Goal: Task Accomplishment & Management: Use online tool/utility

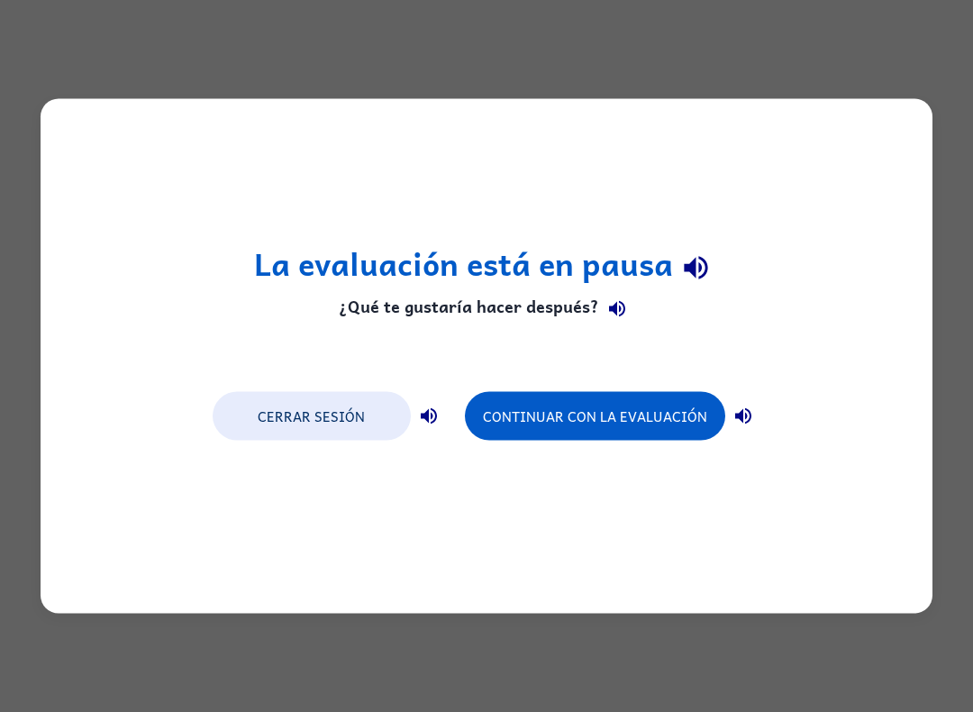
click at [585, 421] on button "Continuar con la evaluación" at bounding box center [595, 416] width 260 height 49
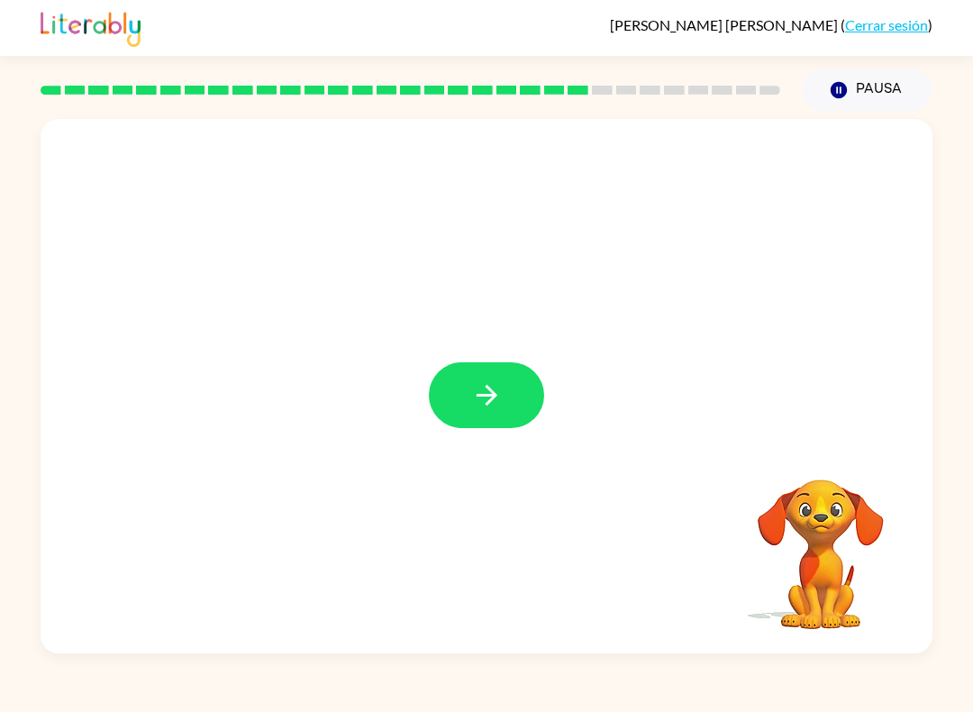
click at [490, 383] on icon "button" at bounding box center [487, 395] width 32 height 32
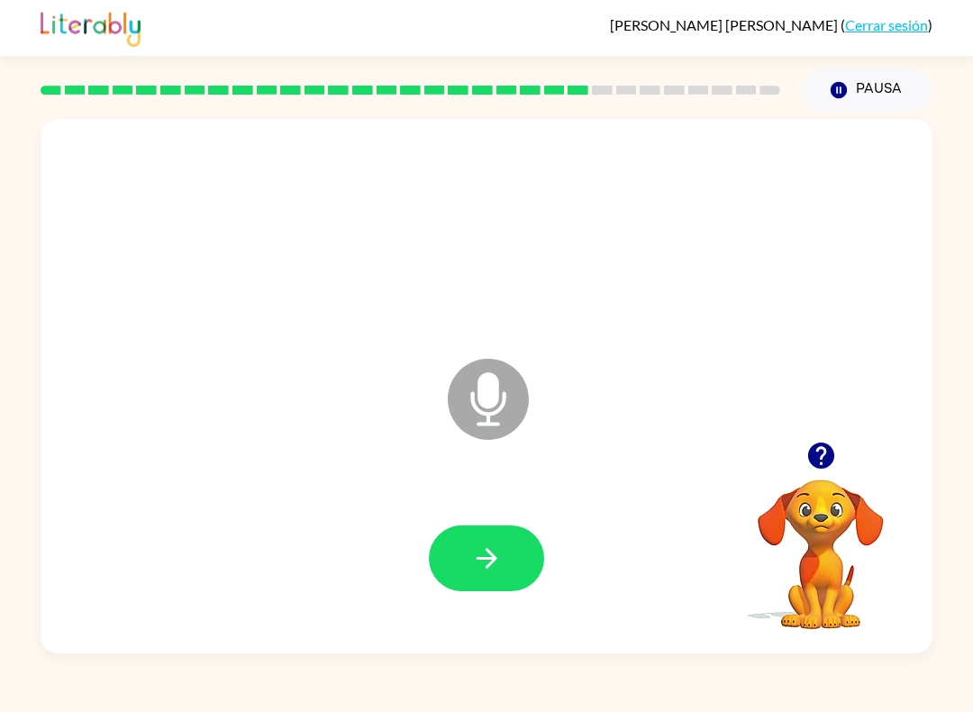
click at [478, 560] on icon "button" at bounding box center [487, 558] width 32 height 32
click at [521, 538] on button "button" at bounding box center [486, 558] width 115 height 66
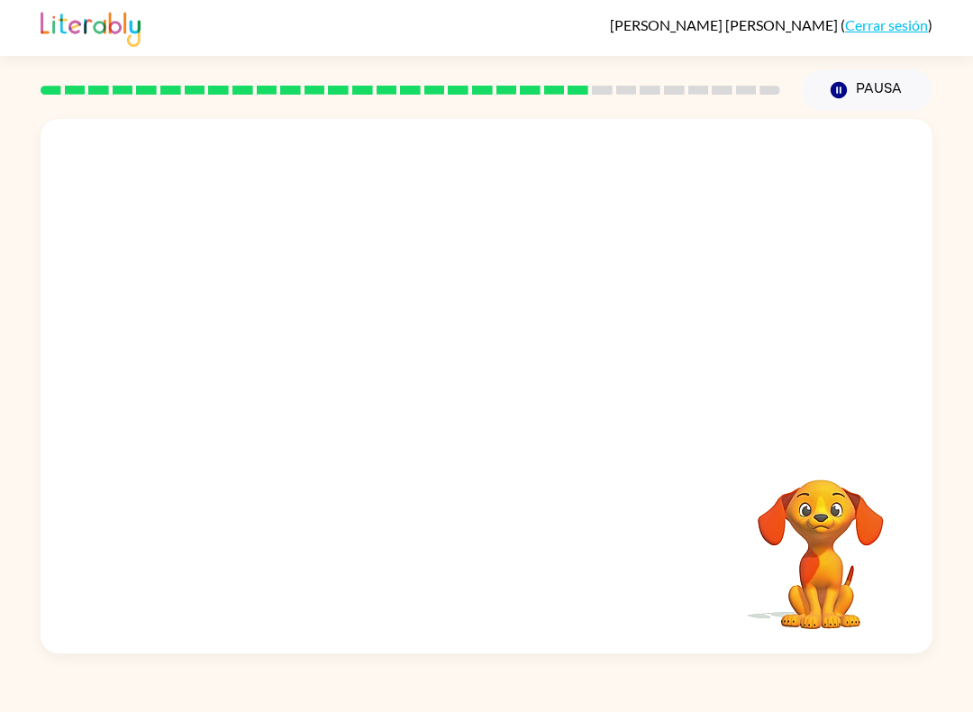
click at [815, 98] on button "Pausa Pausa" at bounding box center [867, 89] width 131 height 41
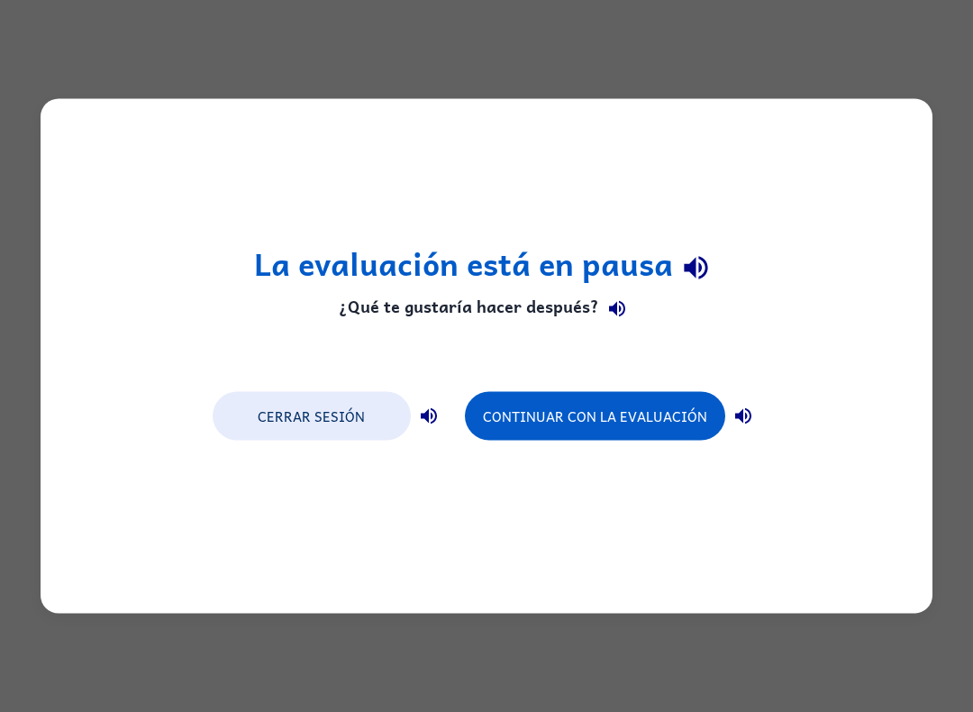
click at [684, 422] on button "Continuar con la evaluación" at bounding box center [595, 416] width 260 height 49
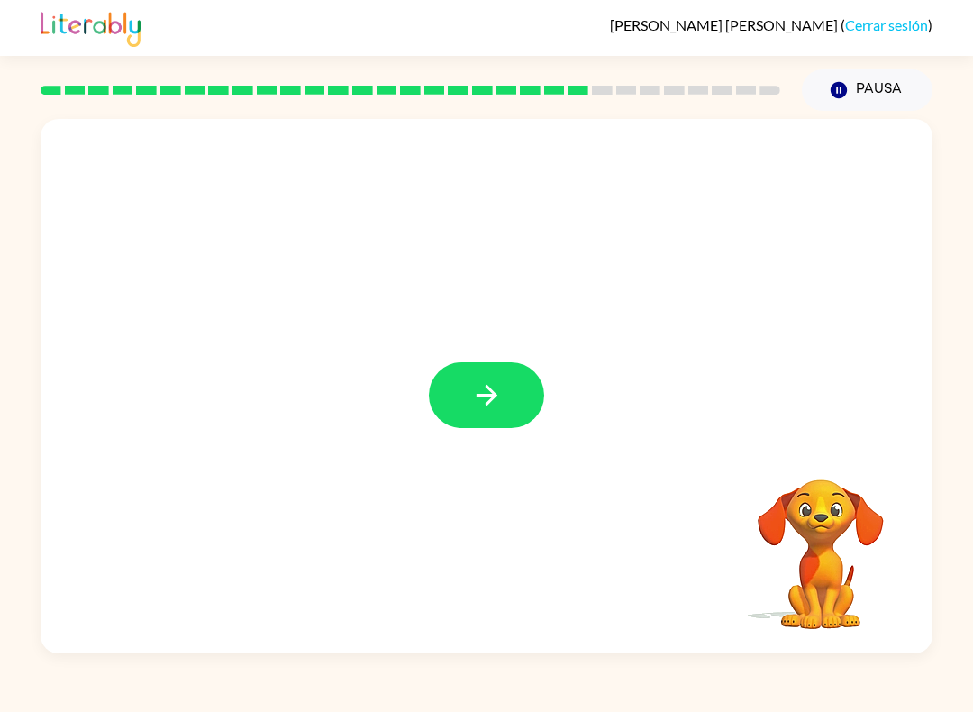
click at [436, 374] on button "button" at bounding box center [486, 395] width 115 height 66
click at [473, 401] on div at bounding box center [487, 386] width 892 height 534
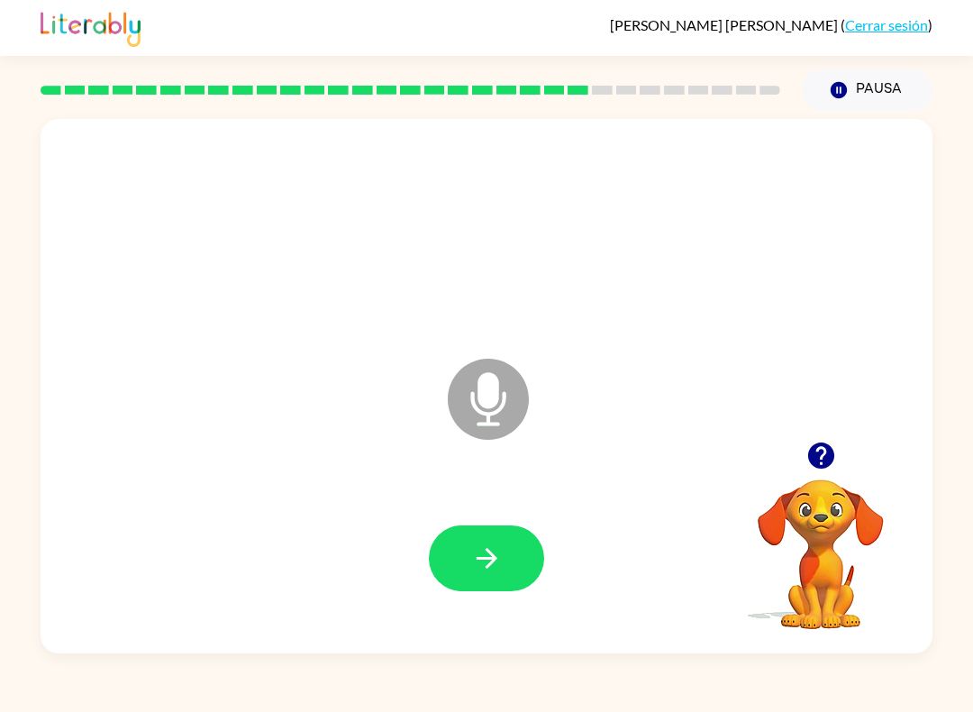
click at [475, 554] on icon "button" at bounding box center [487, 558] width 32 height 32
click at [422, 532] on div at bounding box center [487, 558] width 856 height 154
click at [462, 549] on button "button" at bounding box center [486, 558] width 115 height 66
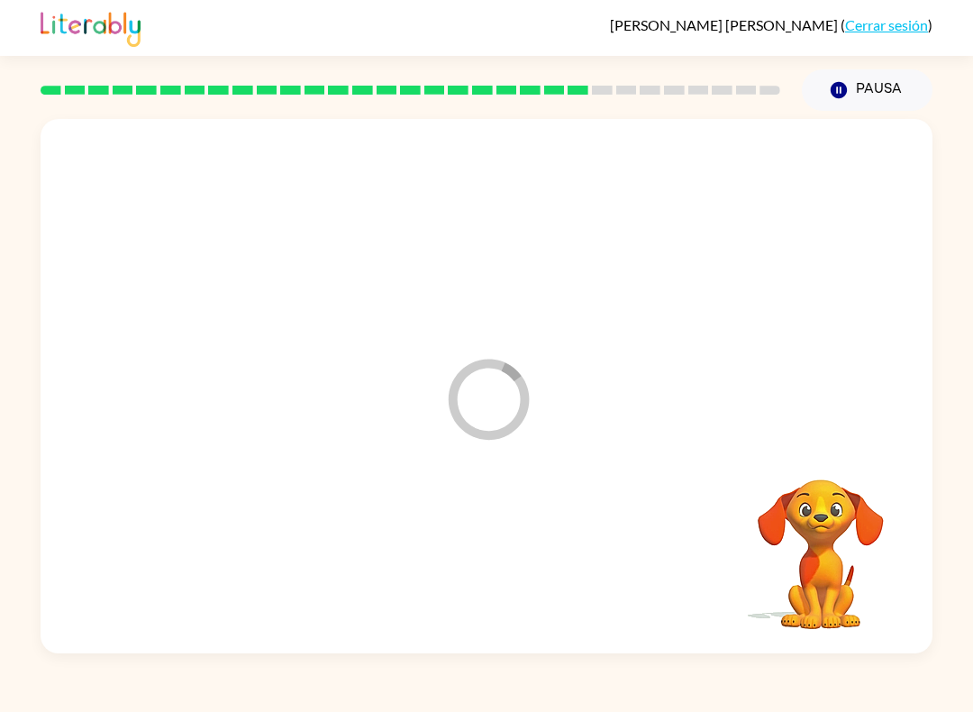
click at [461, 548] on div at bounding box center [487, 558] width 856 height 154
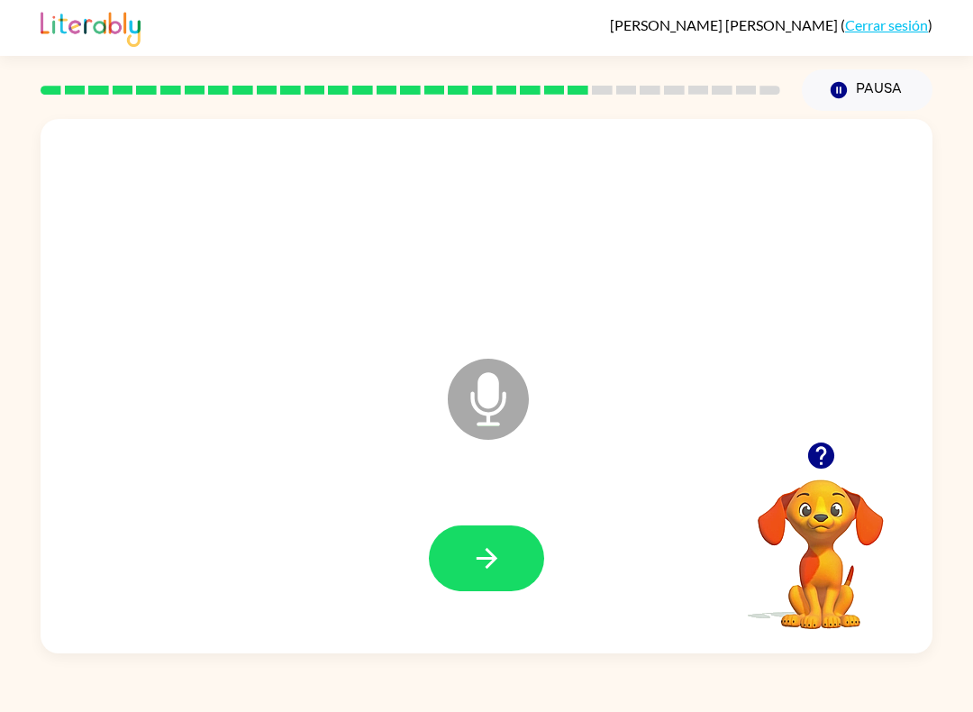
click at [498, 495] on div at bounding box center [487, 558] width 856 height 154
click at [483, 570] on icon "button" at bounding box center [487, 558] width 32 height 32
click at [482, 570] on div at bounding box center [487, 558] width 856 height 154
click at [523, 551] on button "button" at bounding box center [486, 558] width 115 height 66
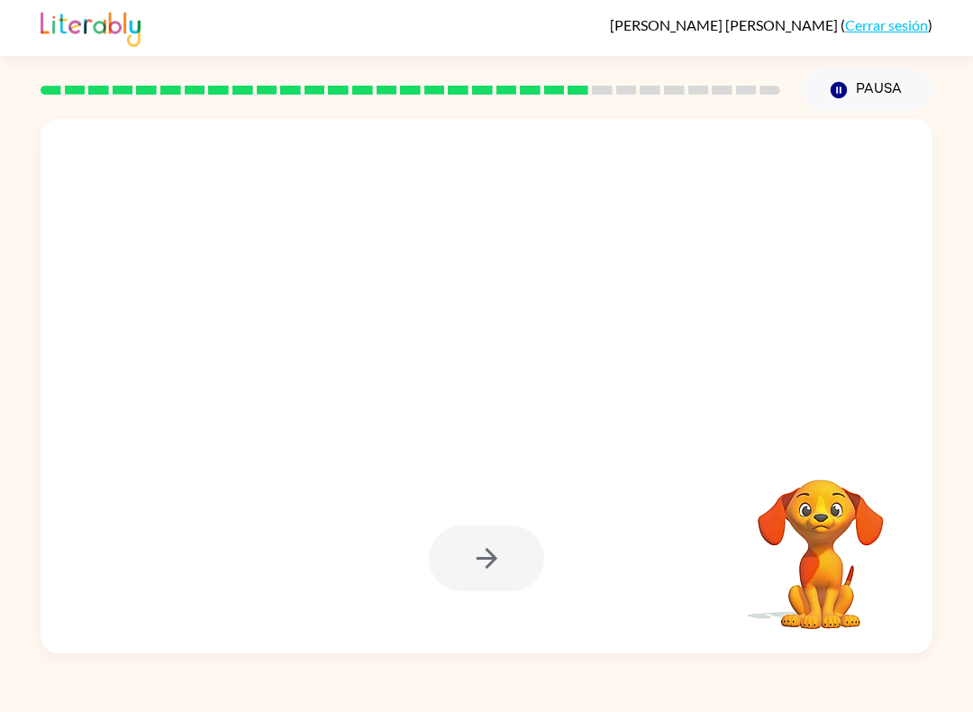
click at [505, 566] on div at bounding box center [486, 558] width 115 height 66
click at [495, 575] on div at bounding box center [486, 558] width 115 height 66
click at [505, 559] on div at bounding box center [486, 558] width 115 height 66
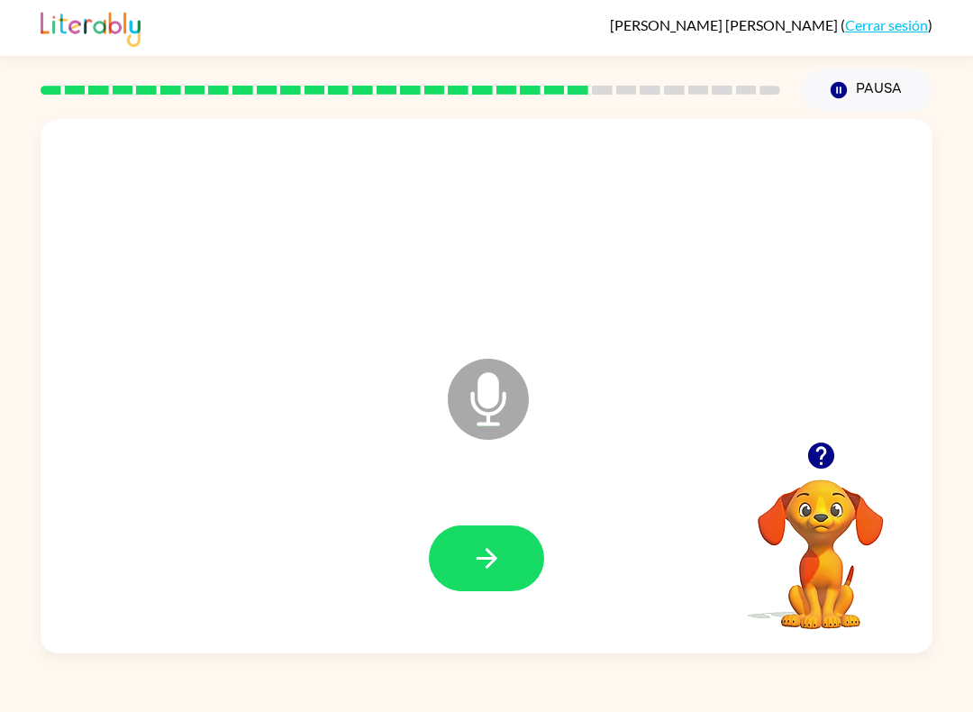
click at [482, 555] on icon "button" at bounding box center [487, 558] width 32 height 32
click at [485, 572] on icon "button" at bounding box center [487, 558] width 32 height 32
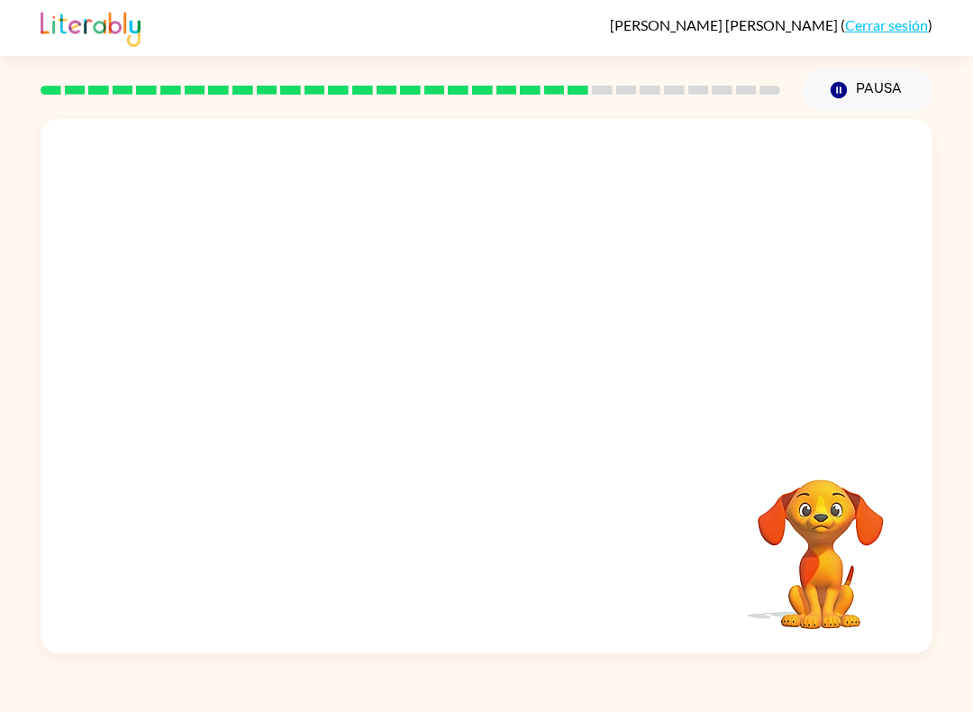
click at [552, 554] on div at bounding box center [487, 558] width 856 height 154
click at [516, 551] on div at bounding box center [487, 558] width 856 height 154
click at [506, 559] on div at bounding box center [487, 558] width 856 height 154
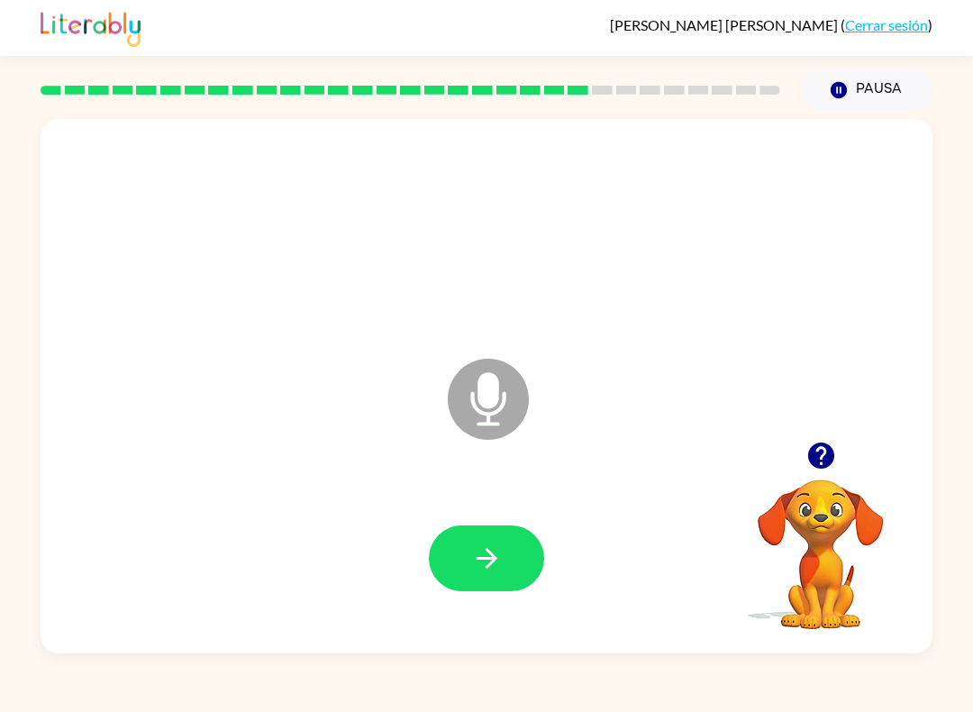
click at [524, 569] on button "button" at bounding box center [486, 558] width 115 height 66
click at [419, 577] on div at bounding box center [487, 558] width 856 height 154
click at [459, 571] on button "button" at bounding box center [486, 558] width 115 height 66
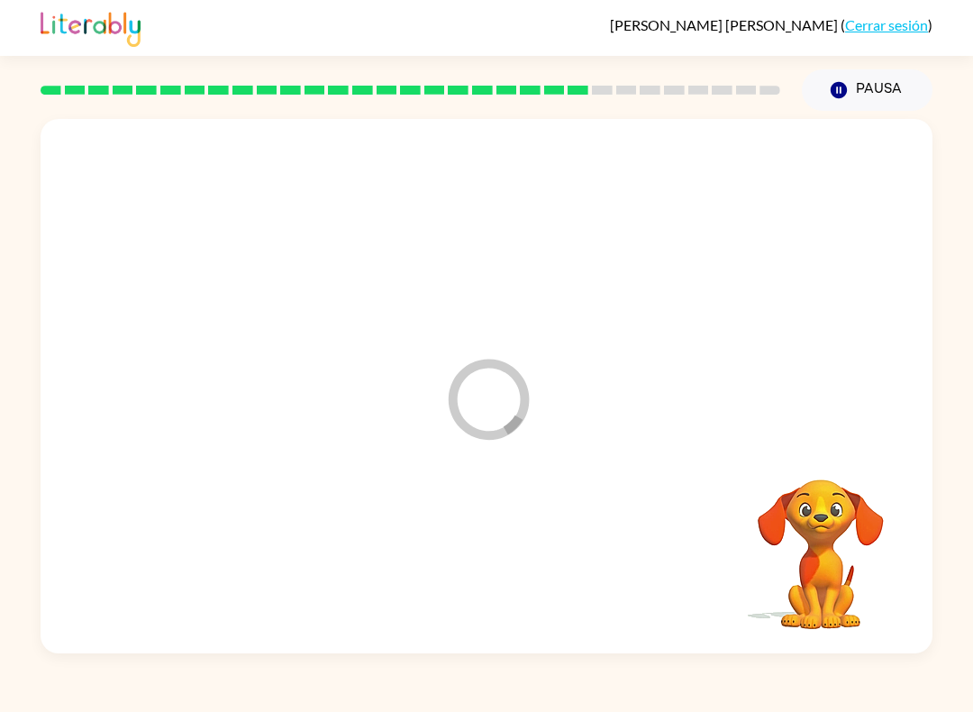
click at [461, 565] on div at bounding box center [487, 558] width 856 height 154
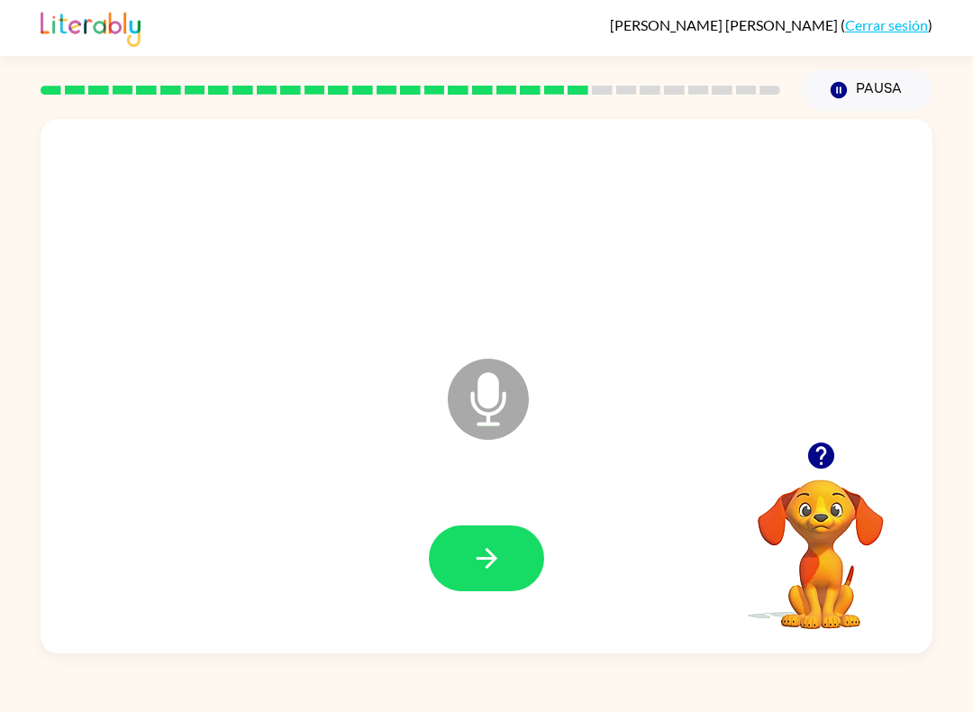
click at [813, 467] on icon "button" at bounding box center [820, 455] width 26 height 26
click at [481, 551] on icon "button" at bounding box center [487, 558] width 32 height 32
click at [527, 560] on div at bounding box center [486, 558] width 115 height 66
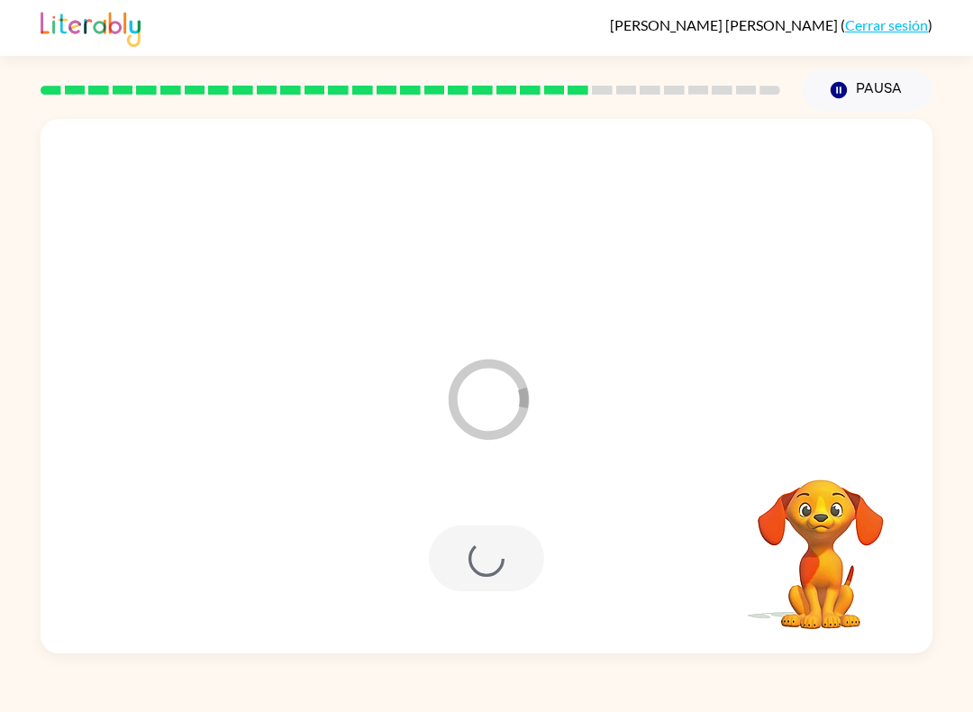
click at [527, 560] on div at bounding box center [486, 558] width 115 height 66
click at [486, 574] on div at bounding box center [486, 558] width 115 height 66
click at [484, 533] on div at bounding box center [486, 558] width 115 height 66
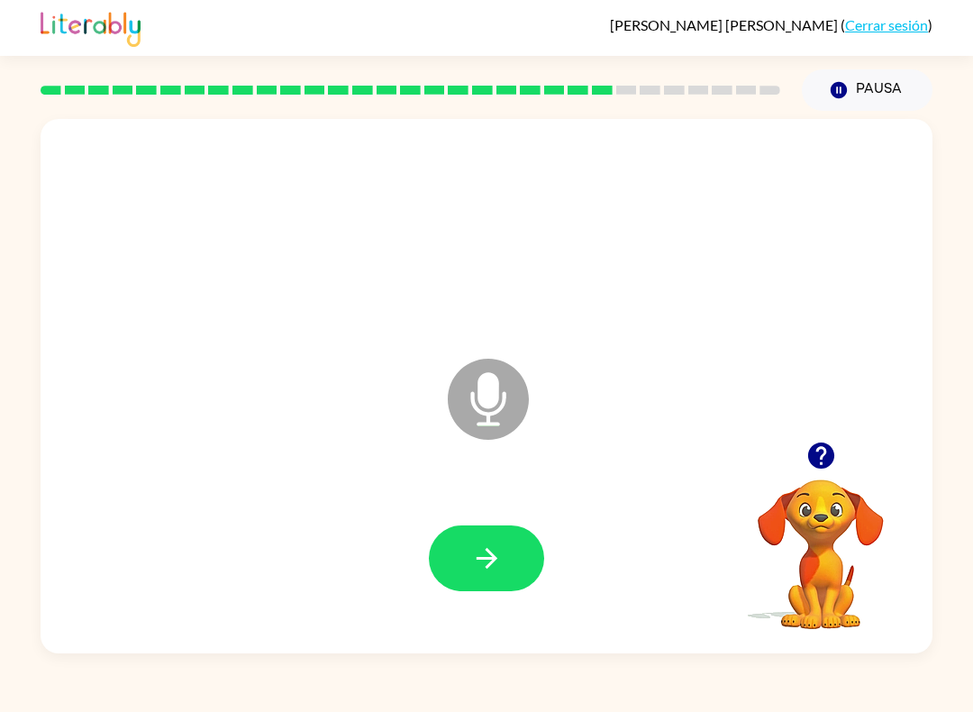
click at [512, 556] on button "button" at bounding box center [486, 558] width 115 height 66
click at [509, 546] on button "button" at bounding box center [486, 558] width 115 height 66
click at [542, 554] on button "button" at bounding box center [486, 558] width 115 height 66
click at [496, 532] on button "button" at bounding box center [486, 558] width 115 height 66
click at [523, 528] on button "button" at bounding box center [486, 558] width 115 height 66
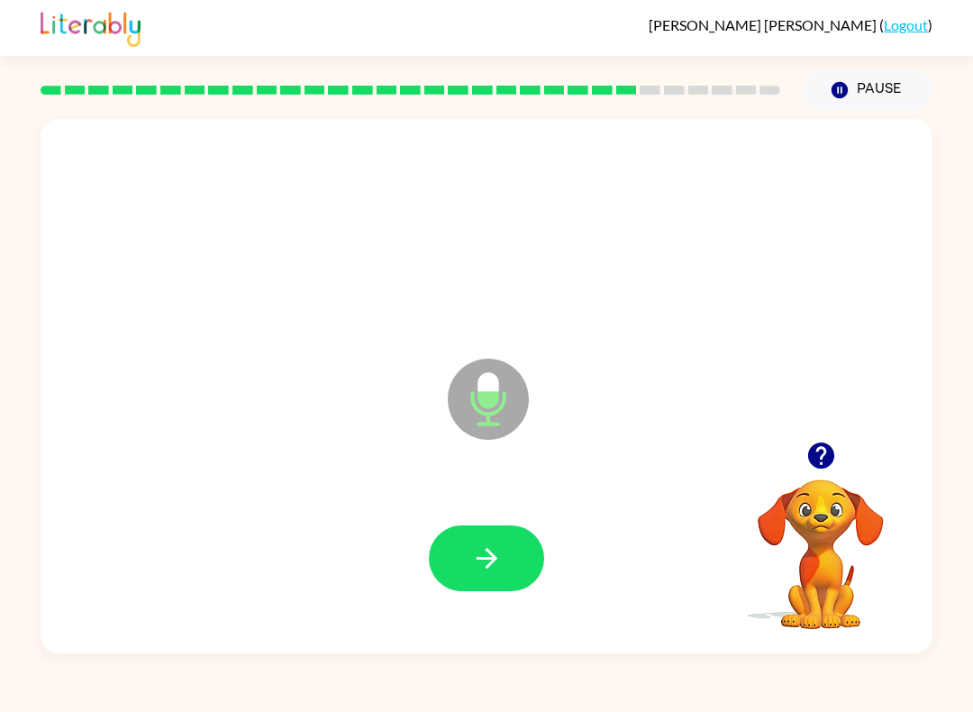
click at [462, 534] on button "button" at bounding box center [486, 558] width 115 height 66
click at [512, 520] on div at bounding box center [487, 558] width 856 height 154
click at [457, 577] on button "button" at bounding box center [486, 558] width 115 height 66
click at [457, 577] on div at bounding box center [487, 558] width 856 height 154
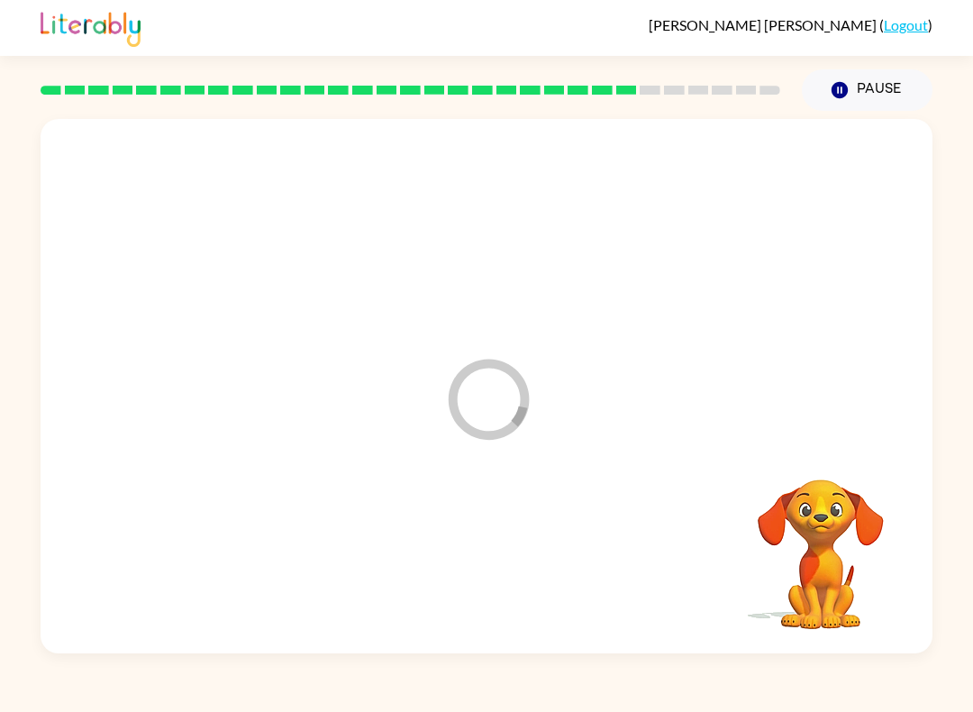
click at [458, 567] on div at bounding box center [487, 558] width 856 height 154
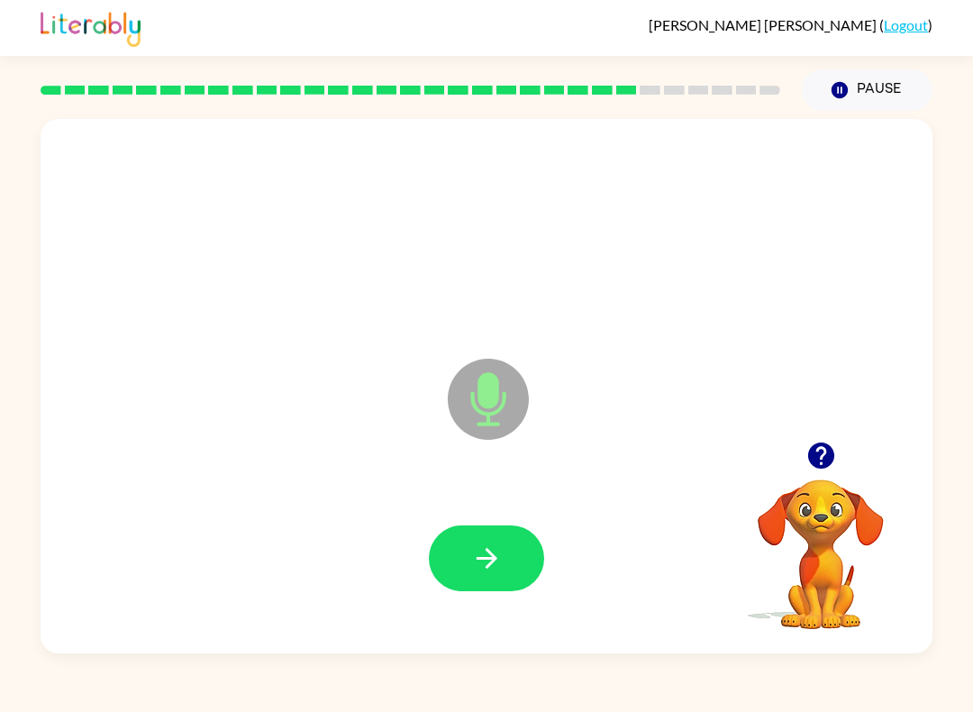
click at [536, 577] on button "button" at bounding box center [486, 558] width 115 height 66
click at [494, 560] on icon "button" at bounding box center [486, 558] width 21 height 21
click at [513, 553] on button "button" at bounding box center [486, 558] width 115 height 66
click at [493, 550] on icon "button" at bounding box center [487, 558] width 32 height 32
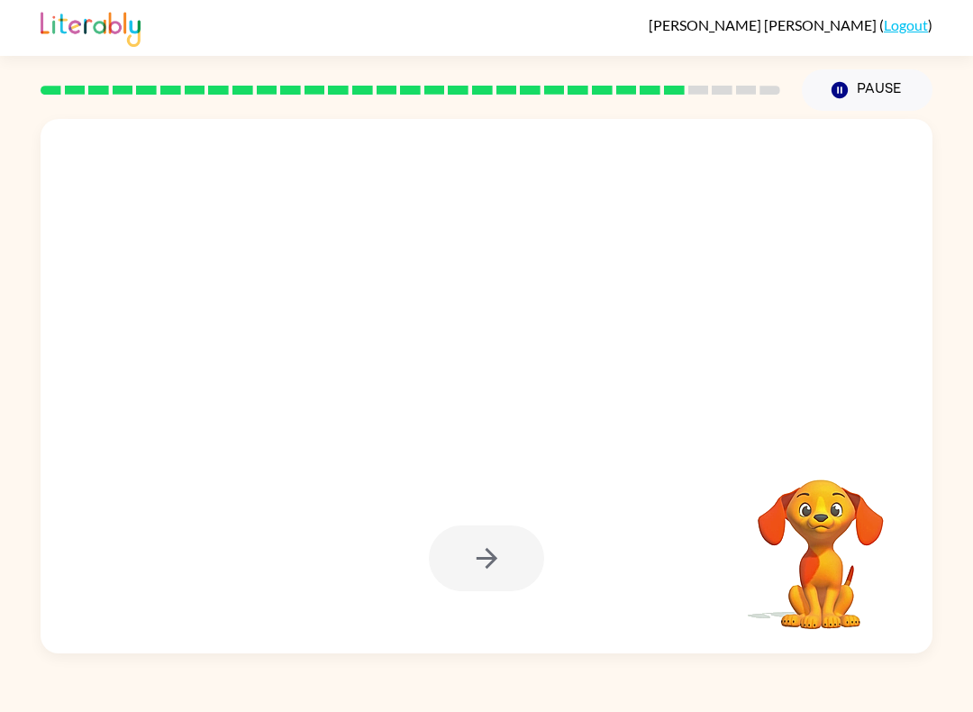
click at [496, 553] on div at bounding box center [486, 558] width 115 height 66
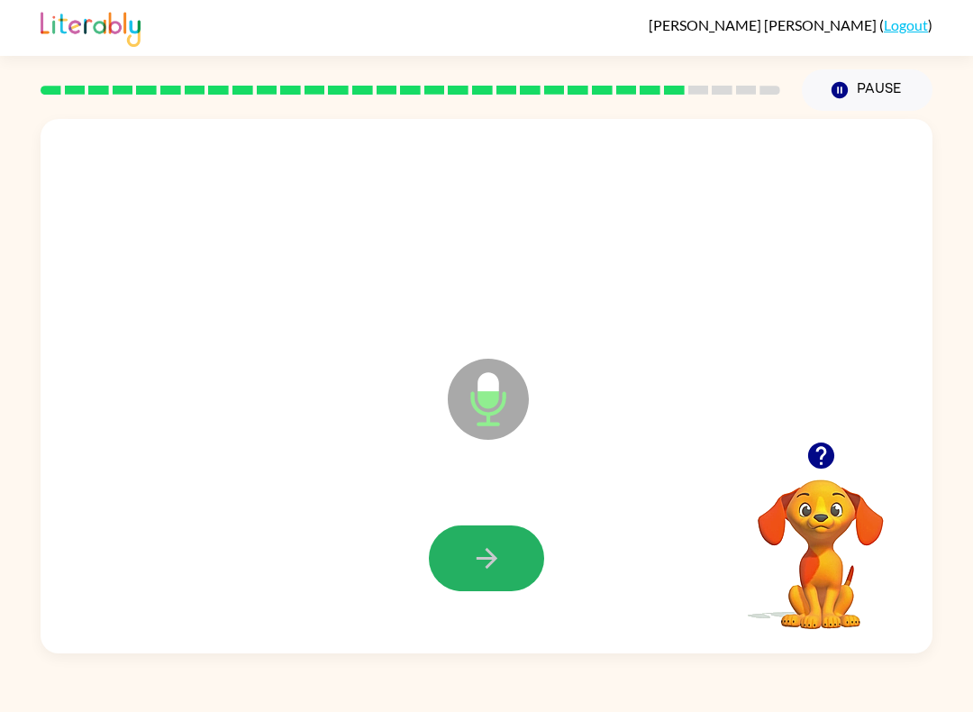
click at [492, 551] on icon "button" at bounding box center [487, 558] width 32 height 32
click at [448, 544] on button "button" at bounding box center [486, 558] width 115 height 66
click at [517, 539] on button "button" at bounding box center [486, 558] width 115 height 66
click at [468, 541] on button "button" at bounding box center [486, 558] width 115 height 66
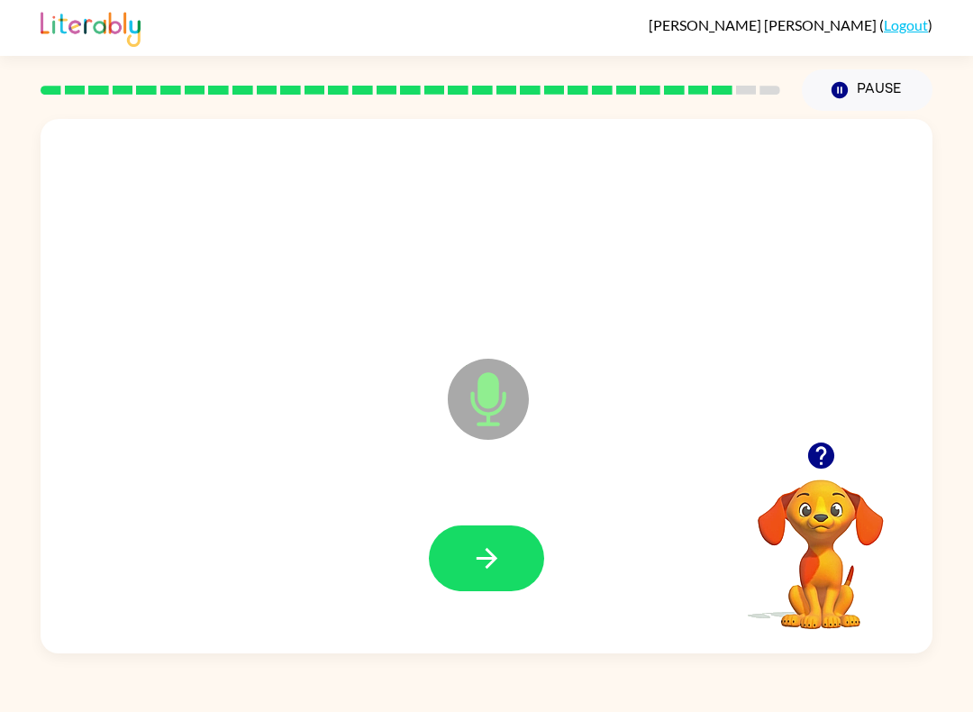
click at [471, 551] on icon "button" at bounding box center [487, 558] width 32 height 32
click at [446, 531] on button "button" at bounding box center [486, 558] width 115 height 66
click at [448, 558] on button "button" at bounding box center [486, 558] width 115 height 66
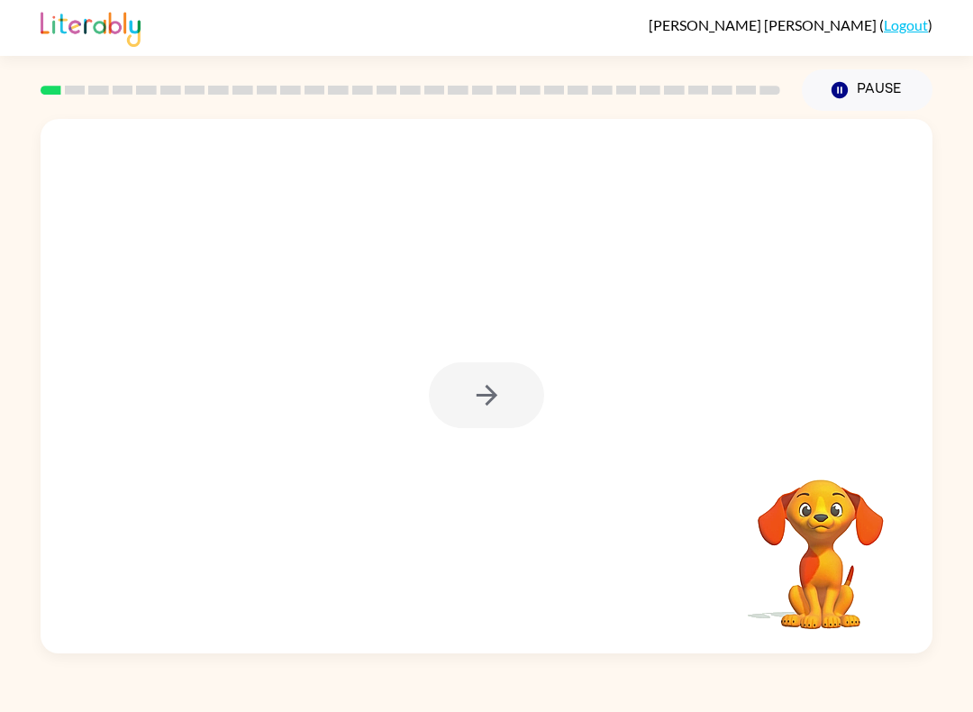
click at [445, 394] on div at bounding box center [486, 395] width 115 height 66
click at [443, 387] on button "button" at bounding box center [486, 395] width 115 height 66
click at [442, 387] on div at bounding box center [486, 395] width 115 height 66
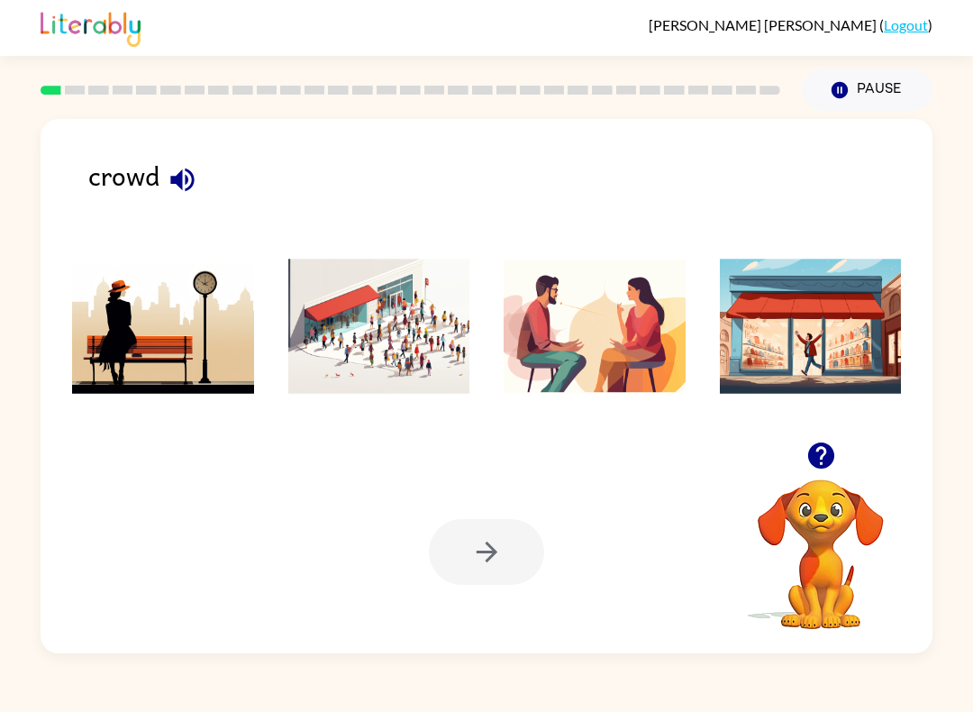
click at [387, 342] on img at bounding box center [379, 326] width 182 height 135
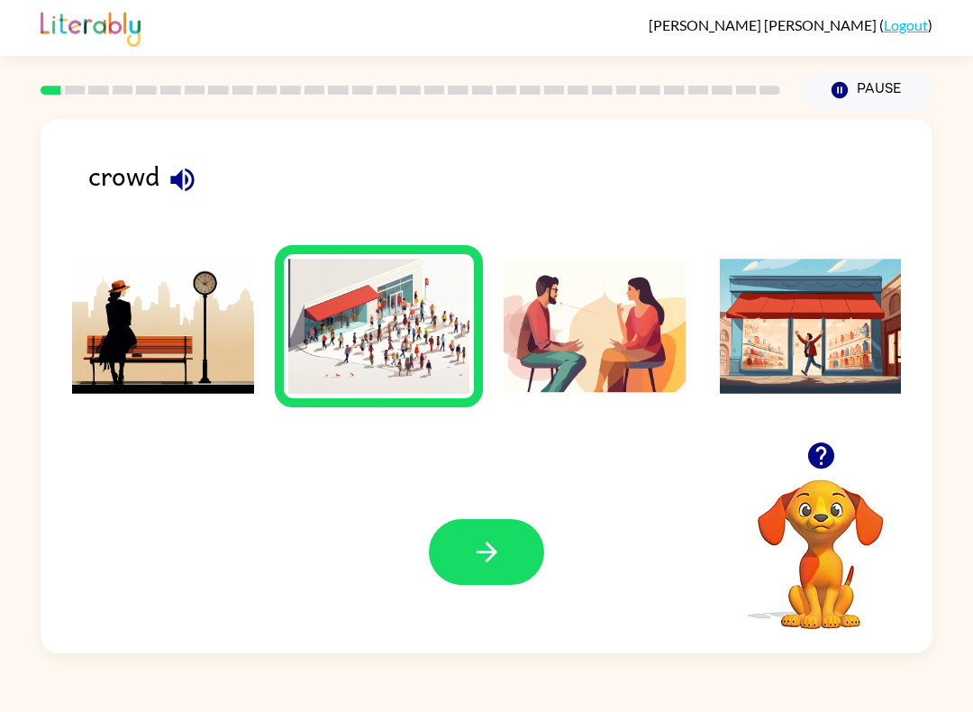
click at [460, 569] on button "button" at bounding box center [486, 552] width 115 height 66
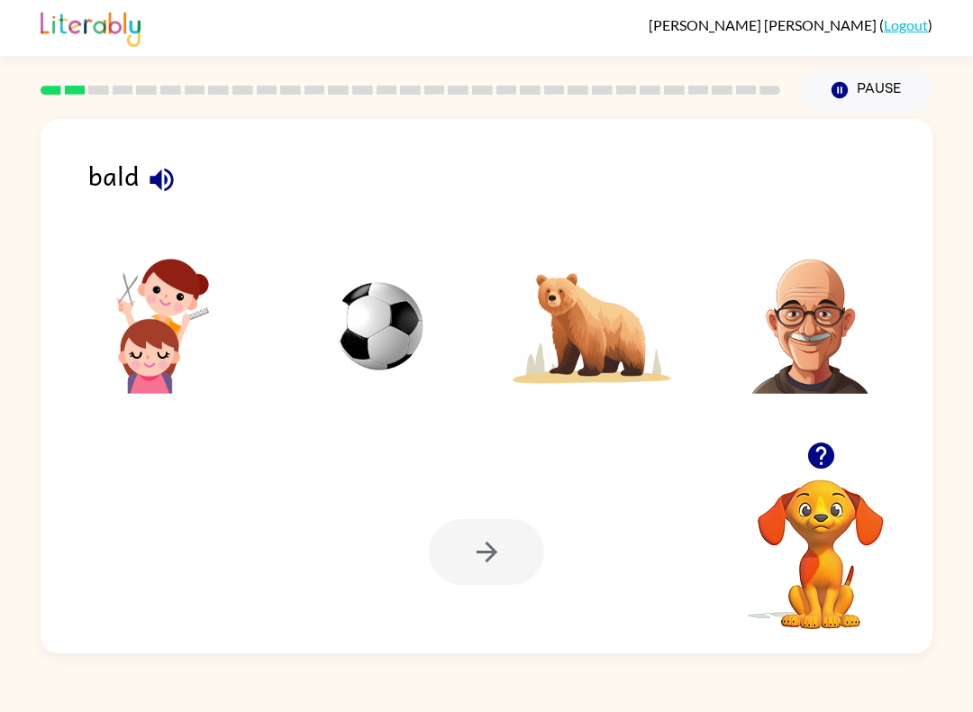
click at [836, 323] on img at bounding box center [811, 326] width 182 height 135
click at [454, 543] on button "button" at bounding box center [486, 552] width 115 height 66
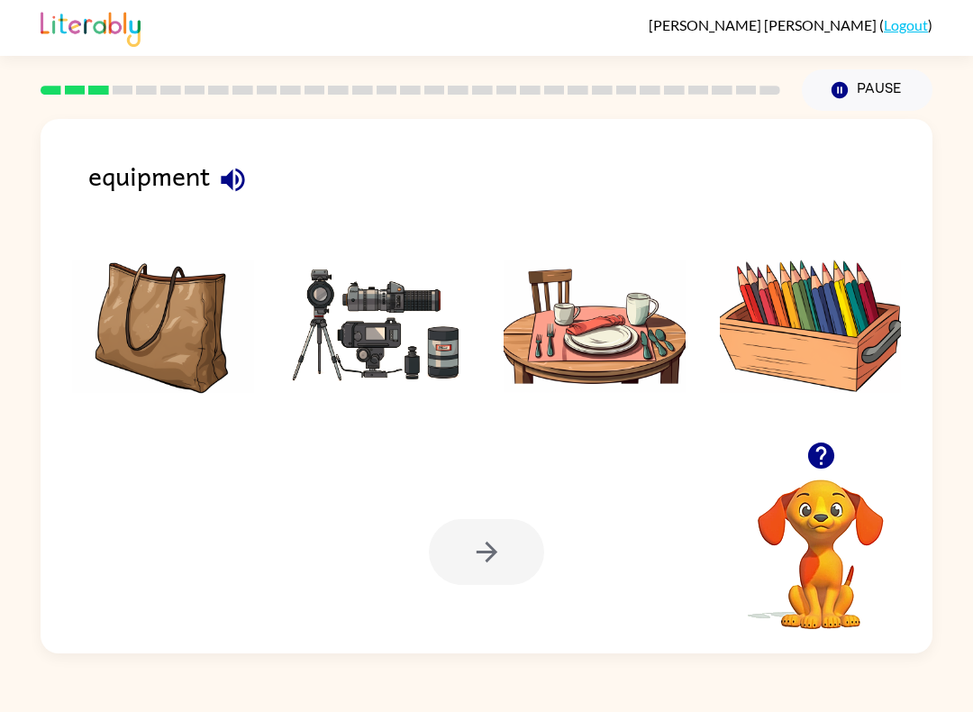
click at [337, 330] on img at bounding box center [379, 326] width 182 height 135
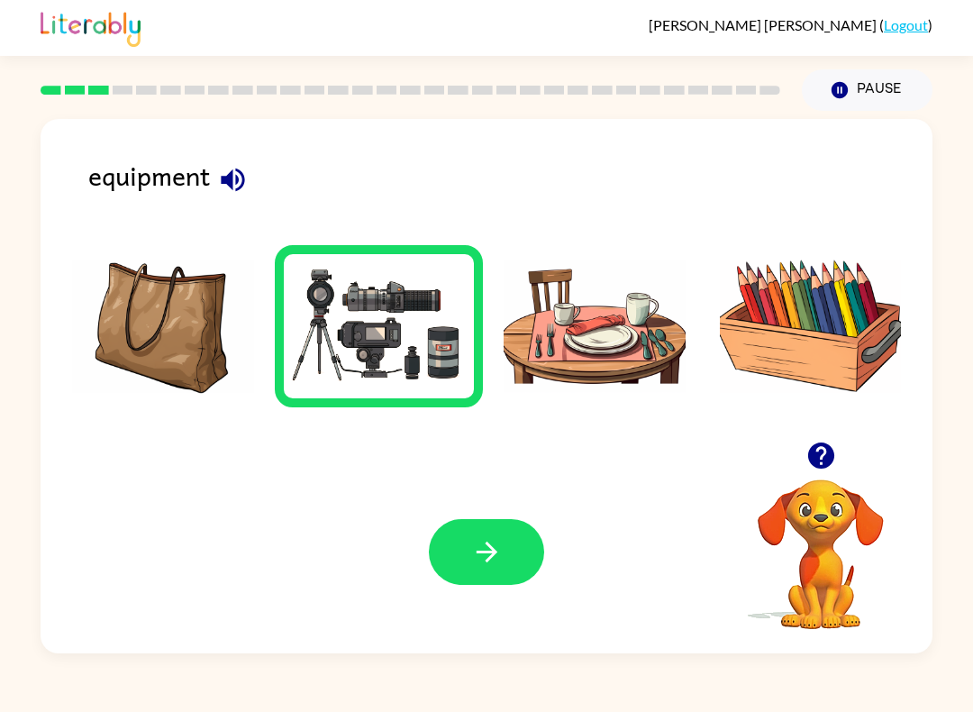
click at [506, 565] on button "button" at bounding box center [486, 552] width 115 height 66
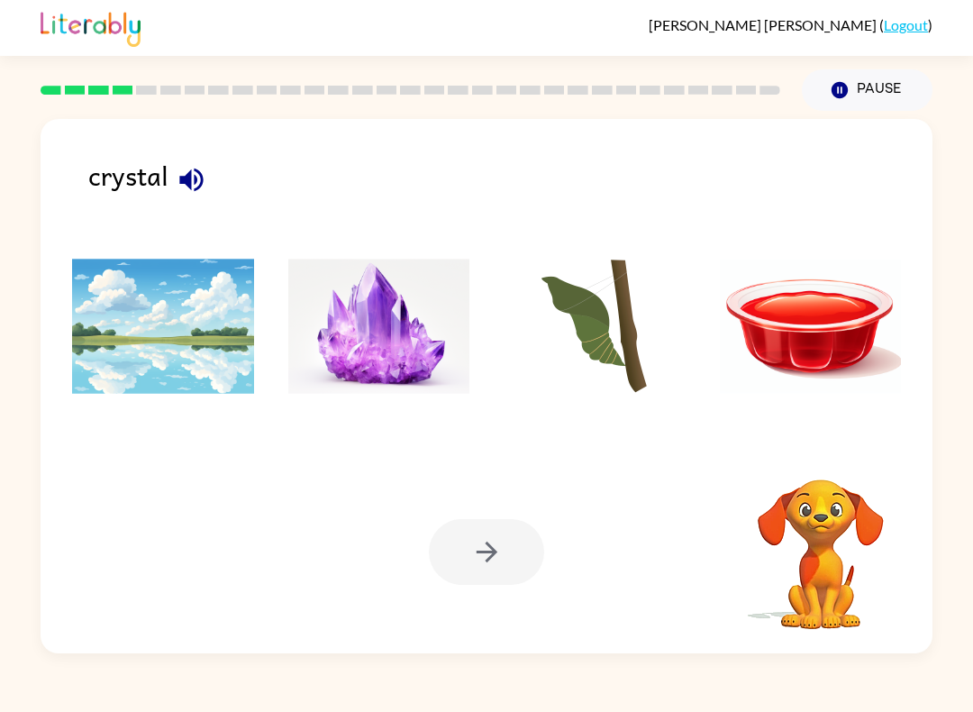
click at [364, 319] on img at bounding box center [379, 326] width 182 height 135
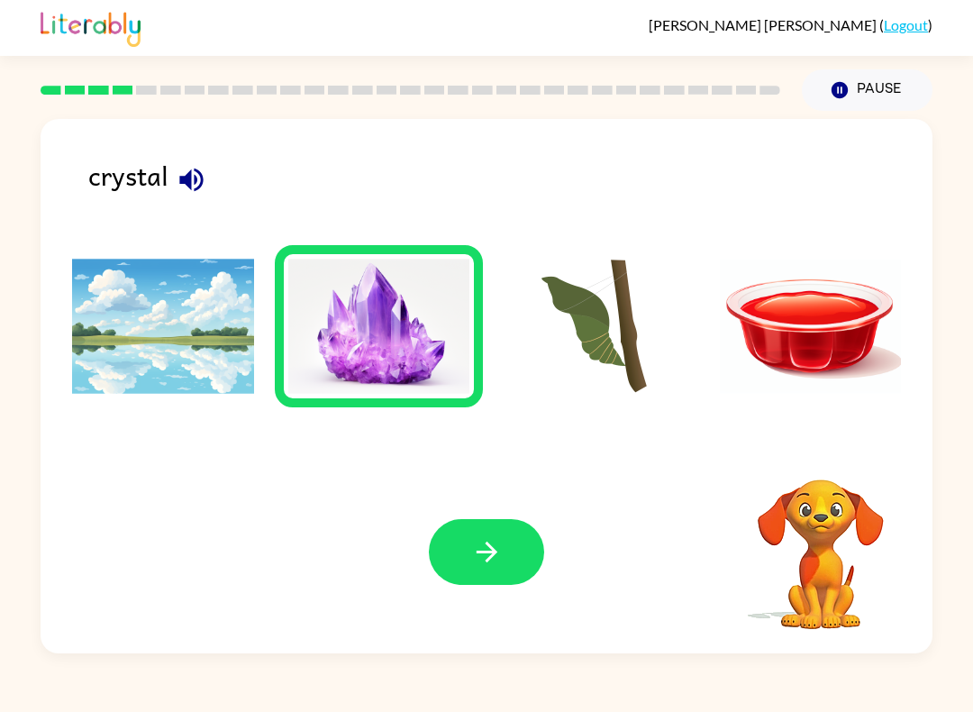
click at [483, 540] on icon "button" at bounding box center [487, 552] width 32 height 32
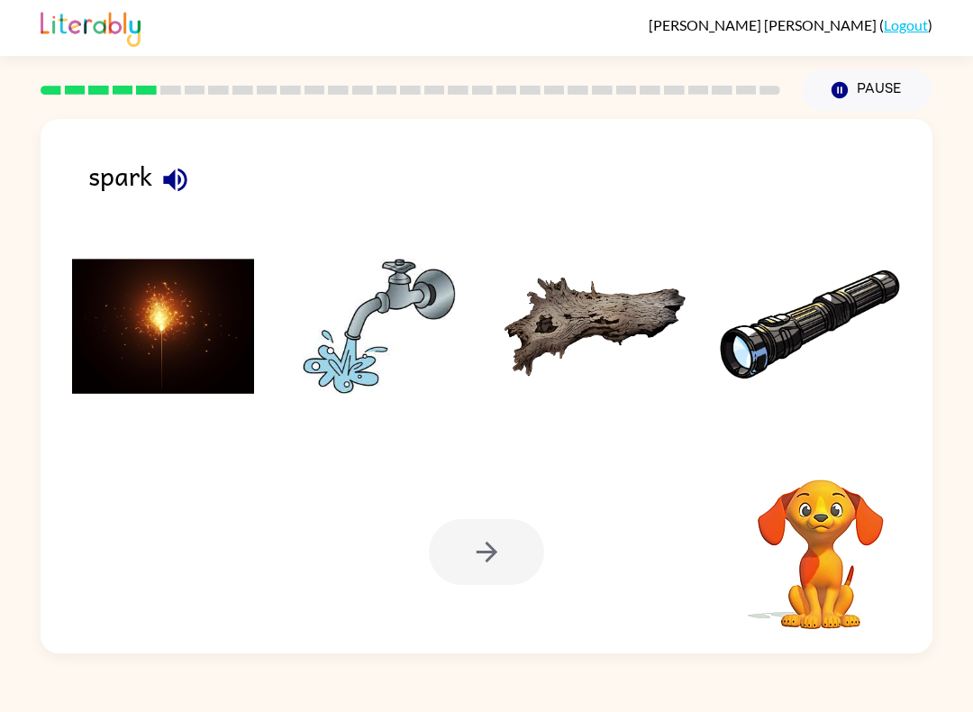
click at [499, 571] on div at bounding box center [486, 552] width 115 height 66
click at [154, 339] on img at bounding box center [163, 326] width 182 height 135
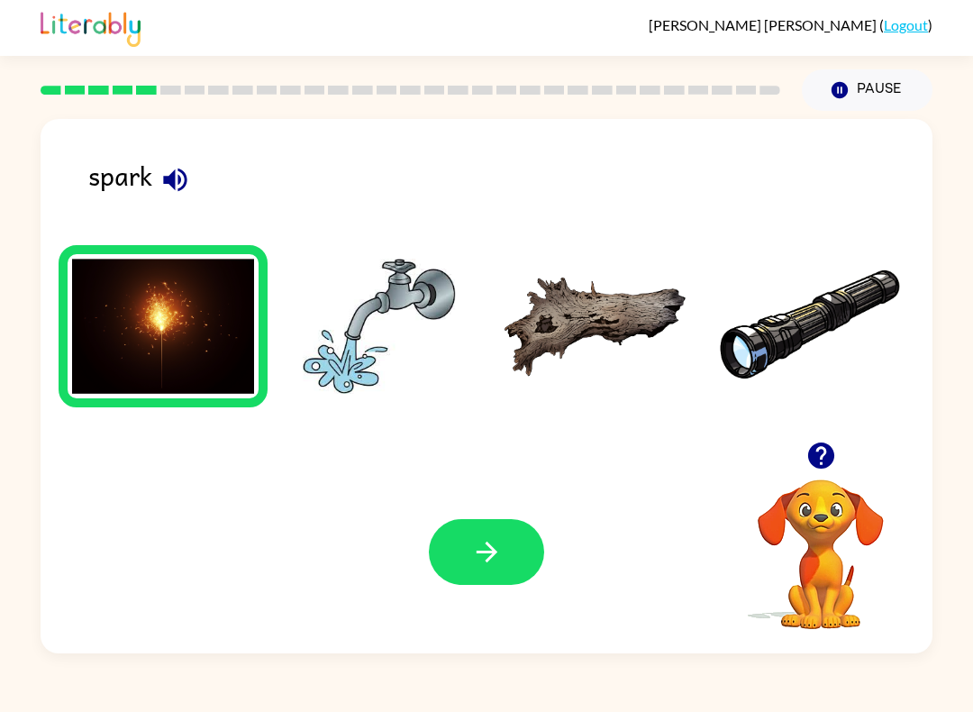
click at [505, 574] on button "button" at bounding box center [486, 552] width 115 height 66
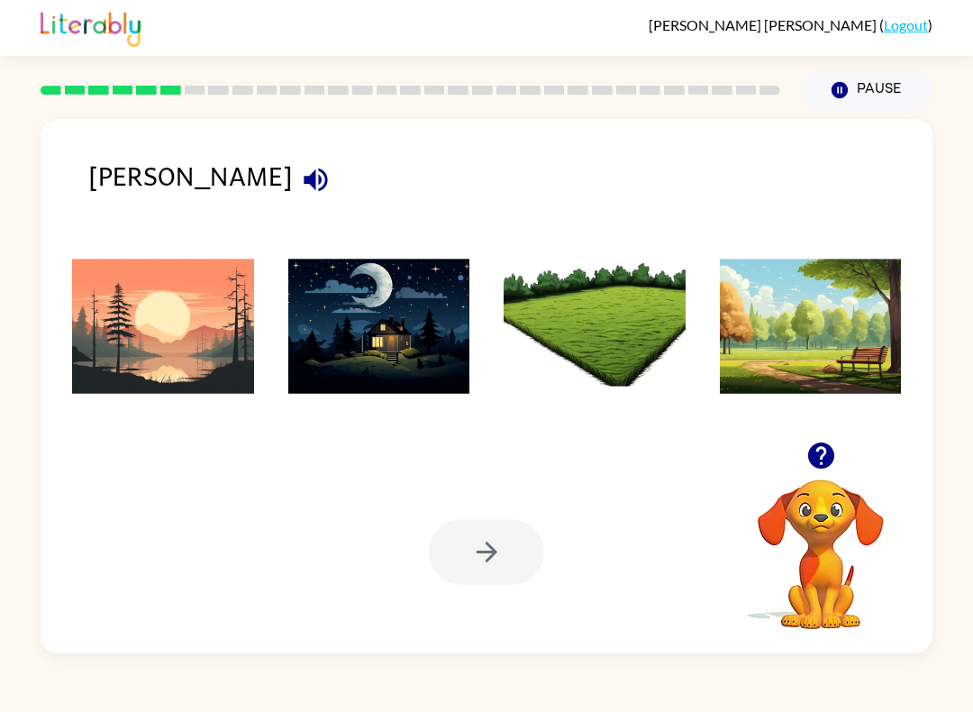
click at [120, 340] on img at bounding box center [163, 326] width 182 height 135
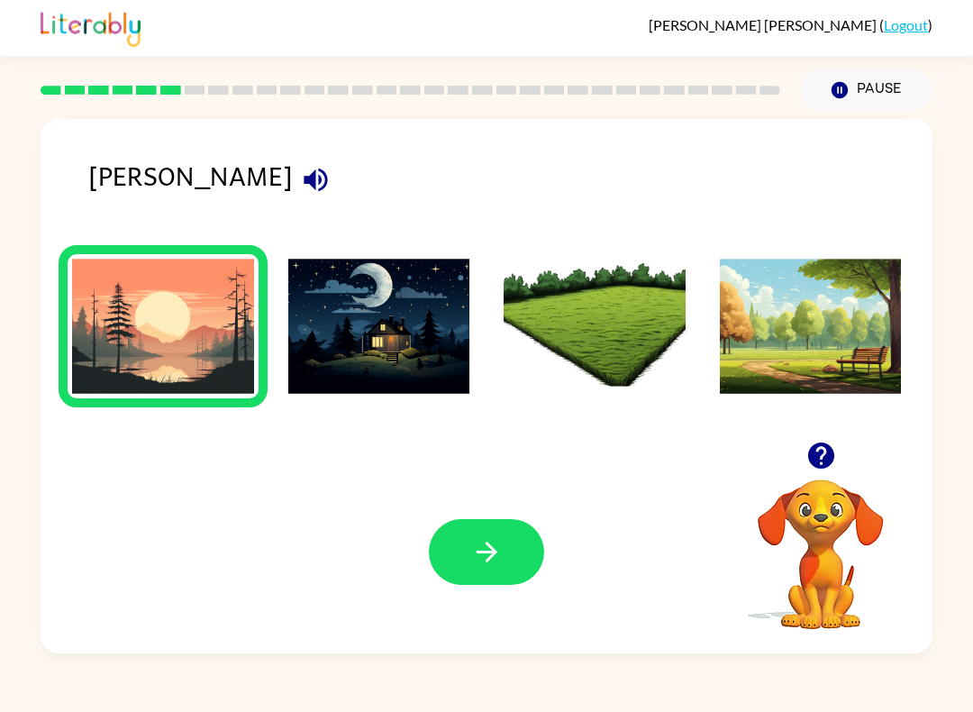
click at [506, 560] on button "button" at bounding box center [486, 552] width 115 height 66
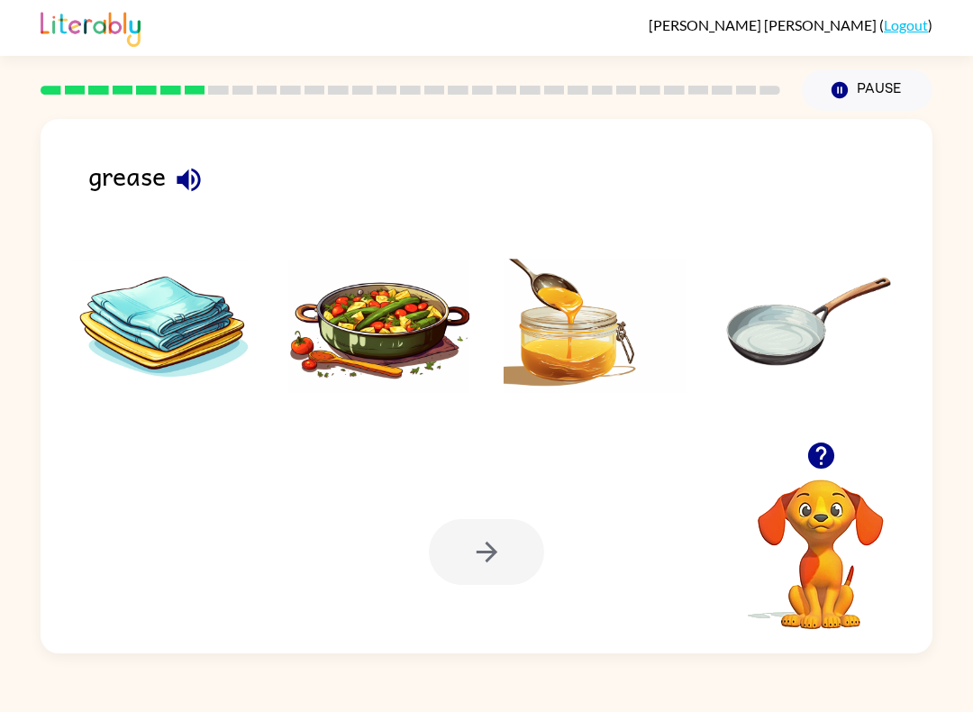
click at [172, 170] on button "button" at bounding box center [189, 180] width 46 height 46
click at [362, 318] on img at bounding box center [379, 326] width 182 height 135
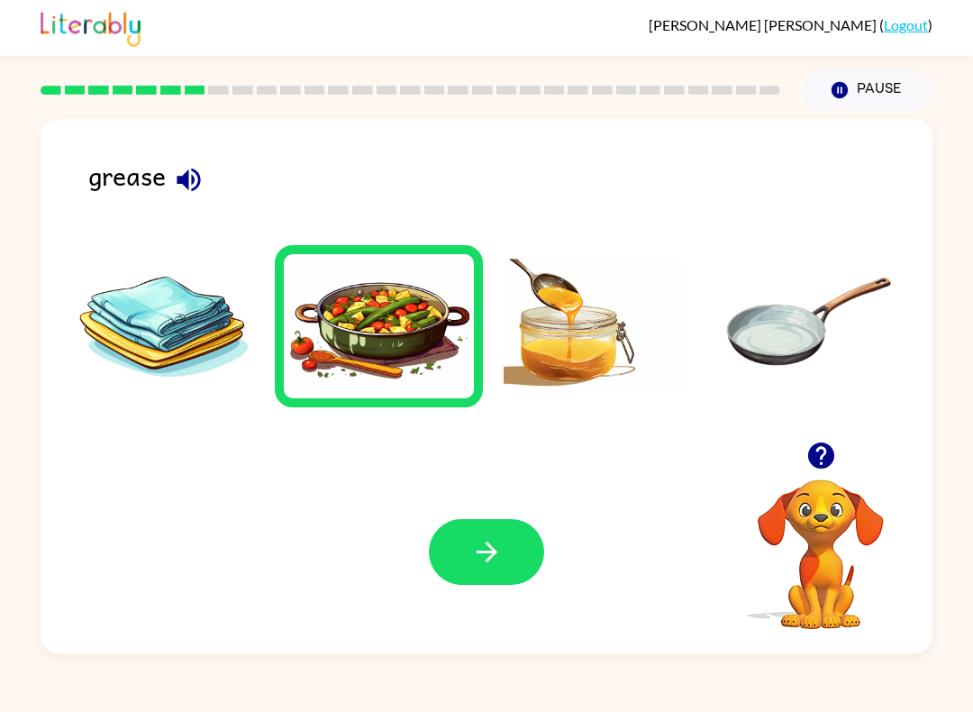
click at [534, 558] on button "button" at bounding box center [486, 552] width 115 height 66
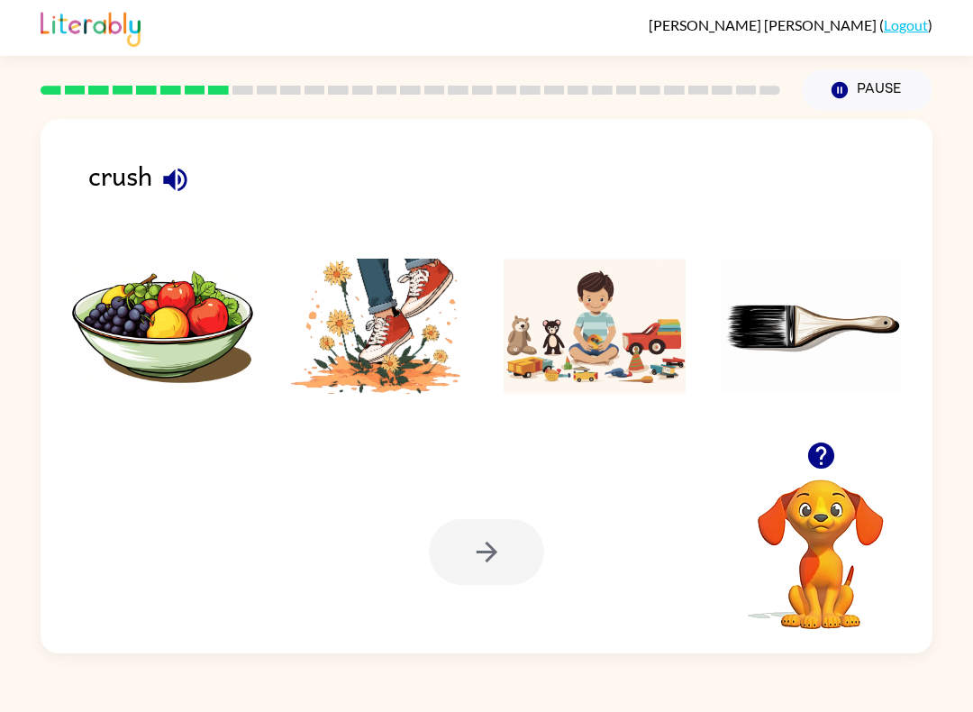
click at [364, 327] on img at bounding box center [379, 326] width 182 height 135
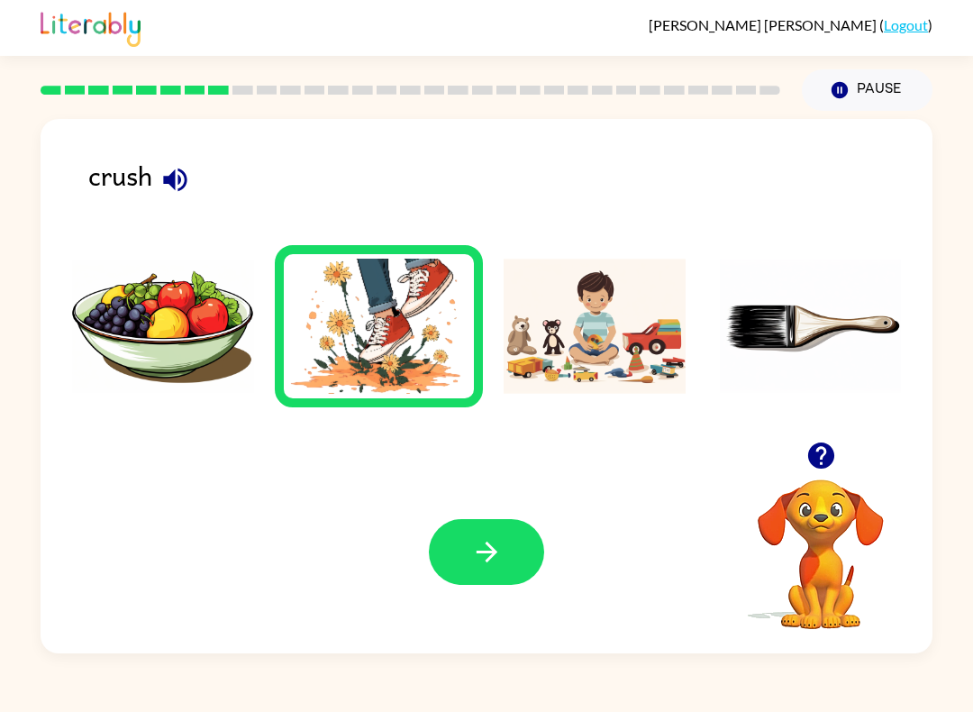
click at [495, 558] on icon "button" at bounding box center [487, 552] width 32 height 32
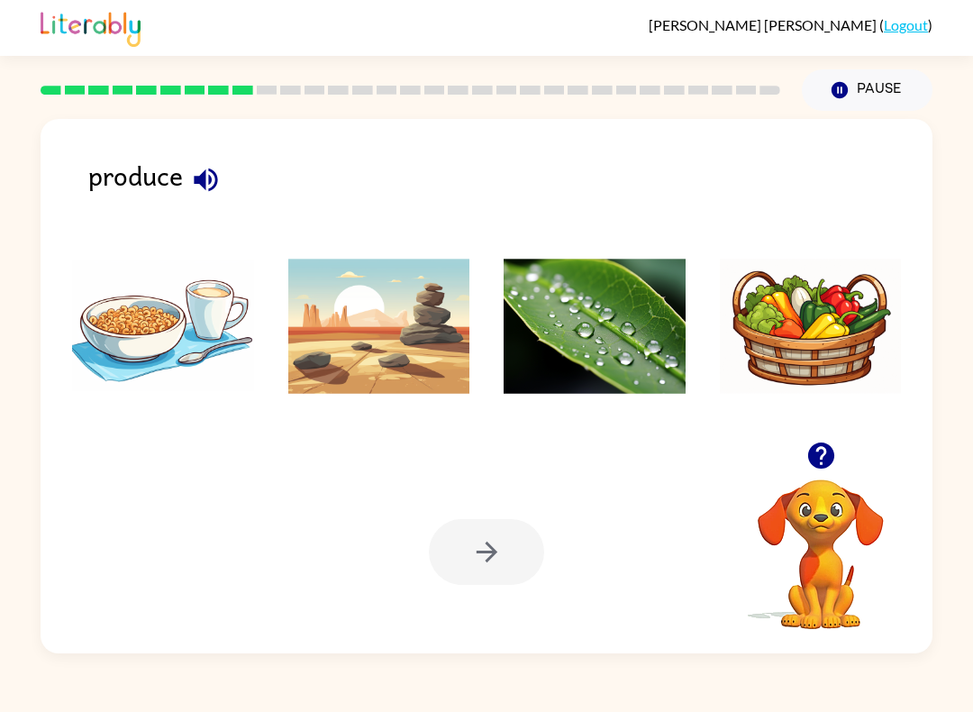
click at [786, 347] on img at bounding box center [811, 326] width 182 height 135
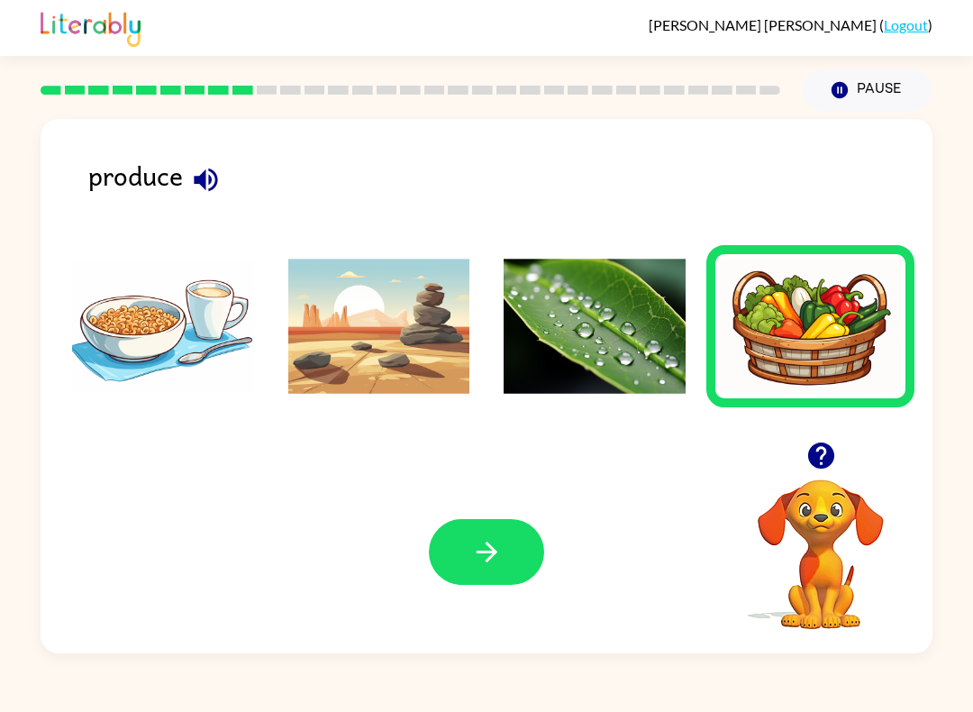
click at [416, 418] on ul at bounding box center [487, 336] width 856 height 182
click at [540, 372] on img at bounding box center [595, 326] width 182 height 135
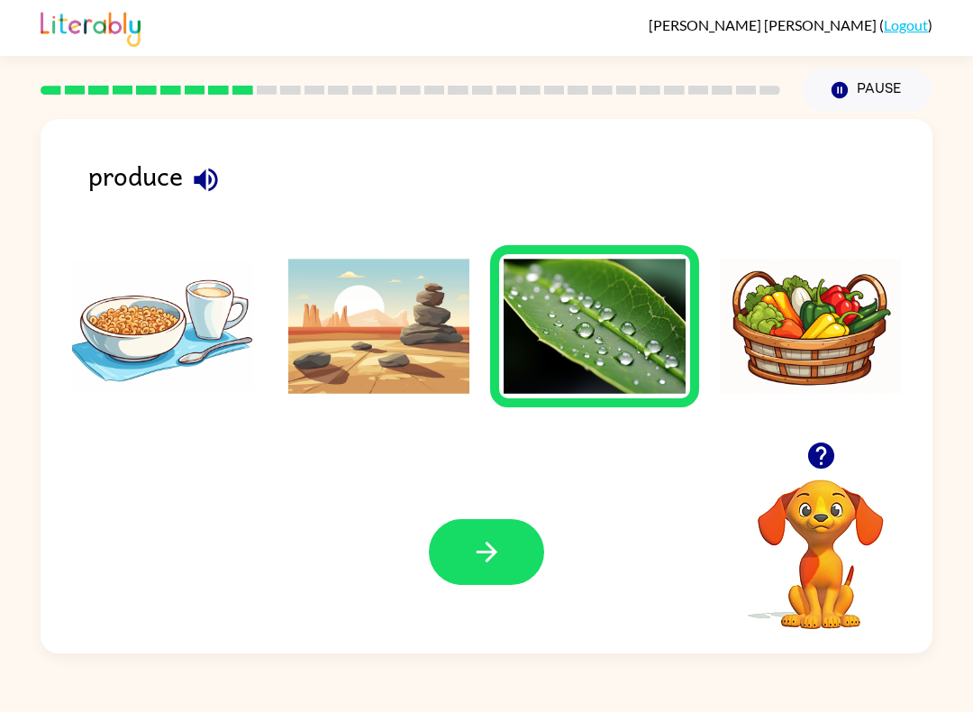
click at [237, 317] on img at bounding box center [163, 326] width 182 height 135
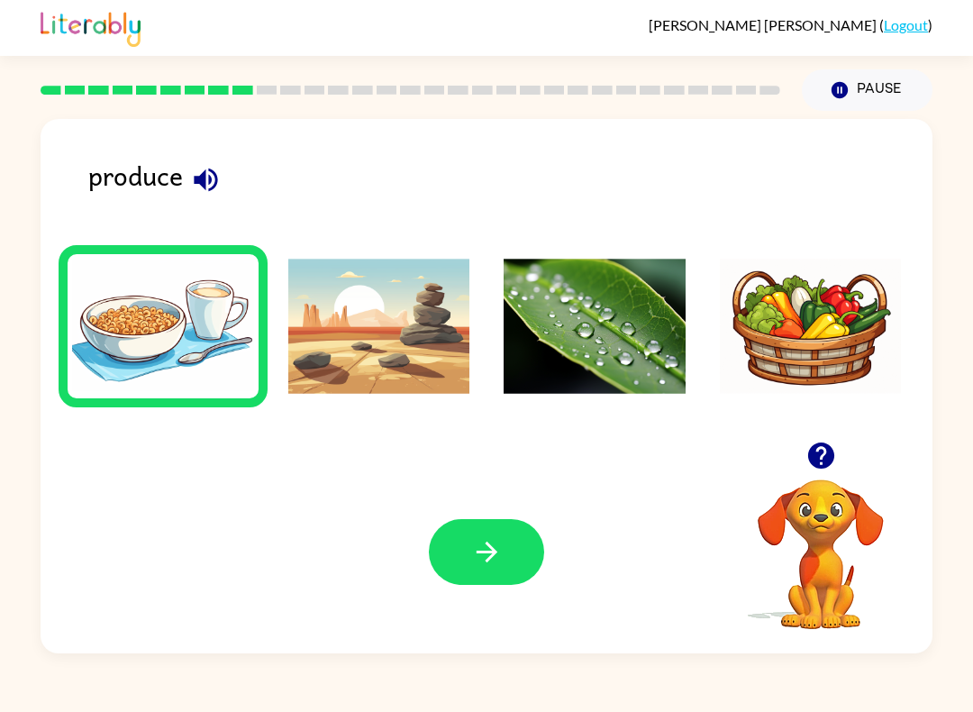
click at [133, 348] on img at bounding box center [163, 326] width 182 height 135
click at [467, 578] on button "button" at bounding box center [486, 552] width 115 height 66
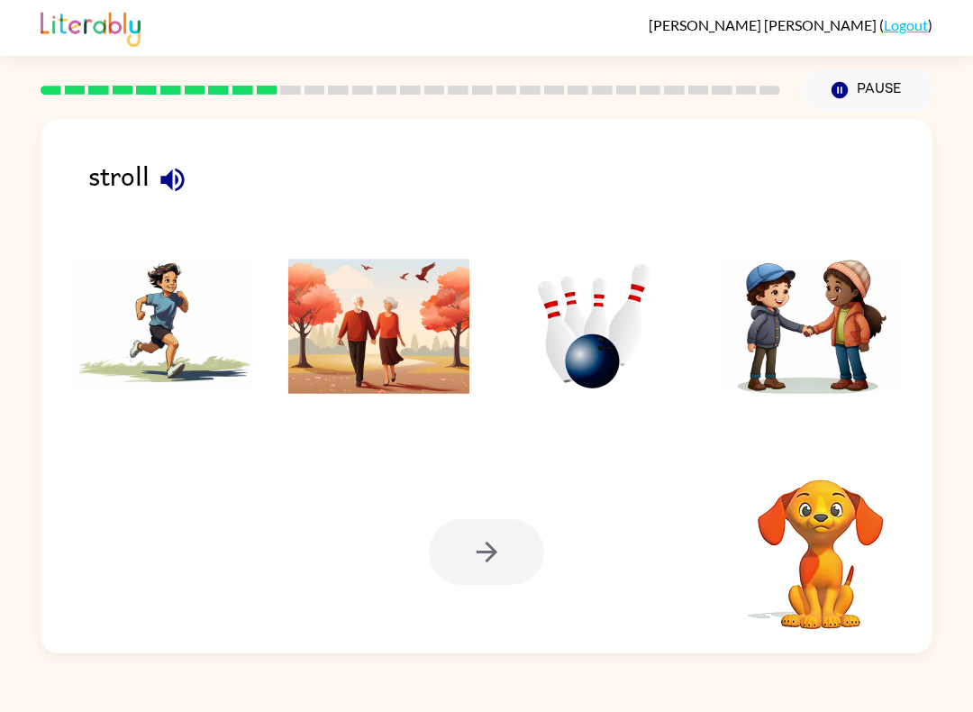
click at [193, 191] on button "button" at bounding box center [173, 180] width 46 height 46
click at [168, 169] on icon "button" at bounding box center [173, 180] width 32 height 32
click at [153, 185] on button "button" at bounding box center [173, 180] width 46 height 46
click at [163, 188] on icon "button" at bounding box center [173, 180] width 32 height 32
click at [324, 372] on img at bounding box center [379, 326] width 182 height 135
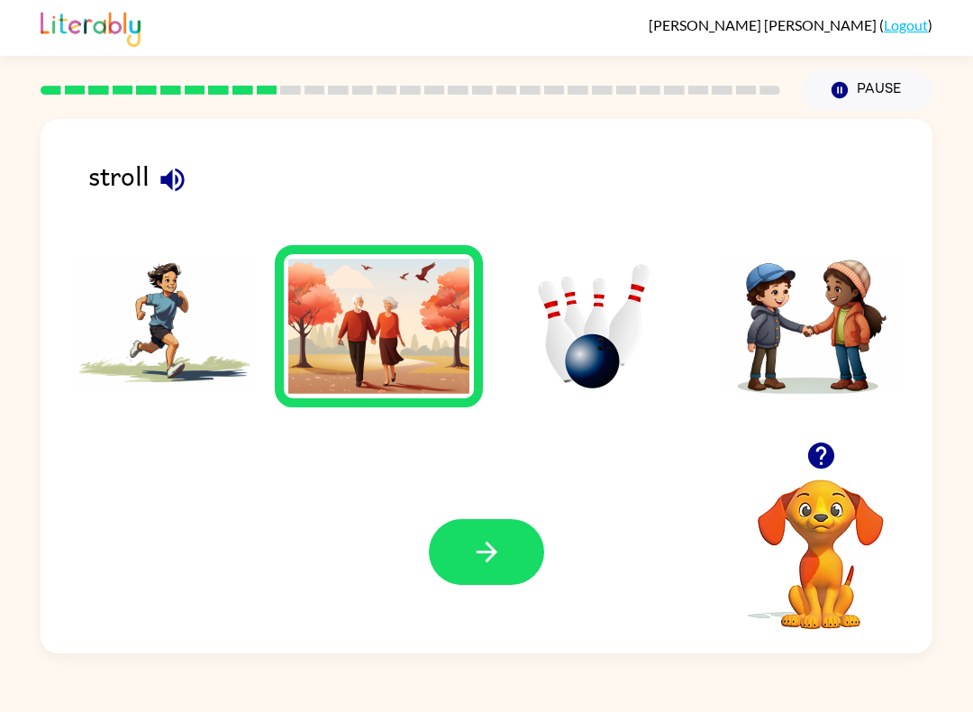
click at [470, 578] on button "button" at bounding box center [486, 552] width 115 height 66
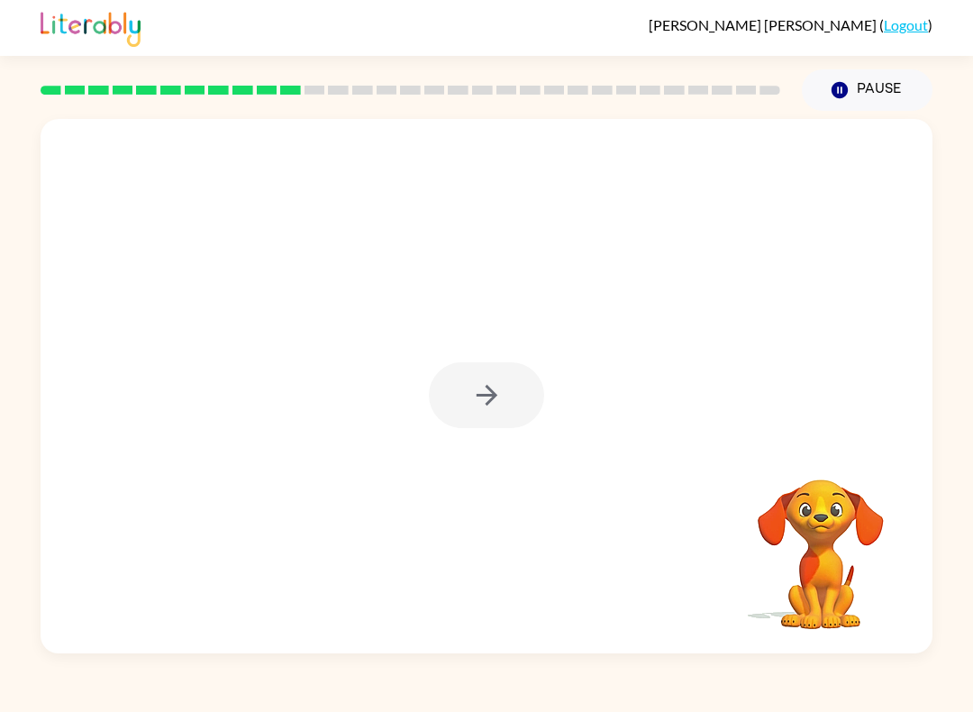
click at [428, 438] on div at bounding box center [487, 386] width 892 height 534
click at [502, 414] on button "button" at bounding box center [486, 395] width 115 height 66
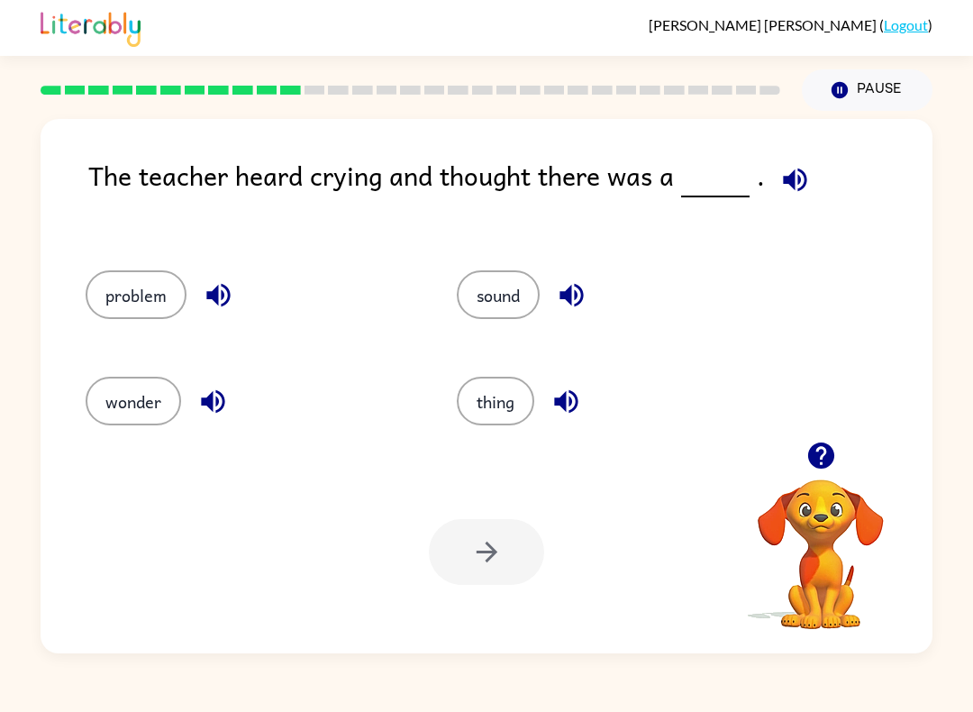
click at [140, 299] on button "problem" at bounding box center [136, 294] width 101 height 49
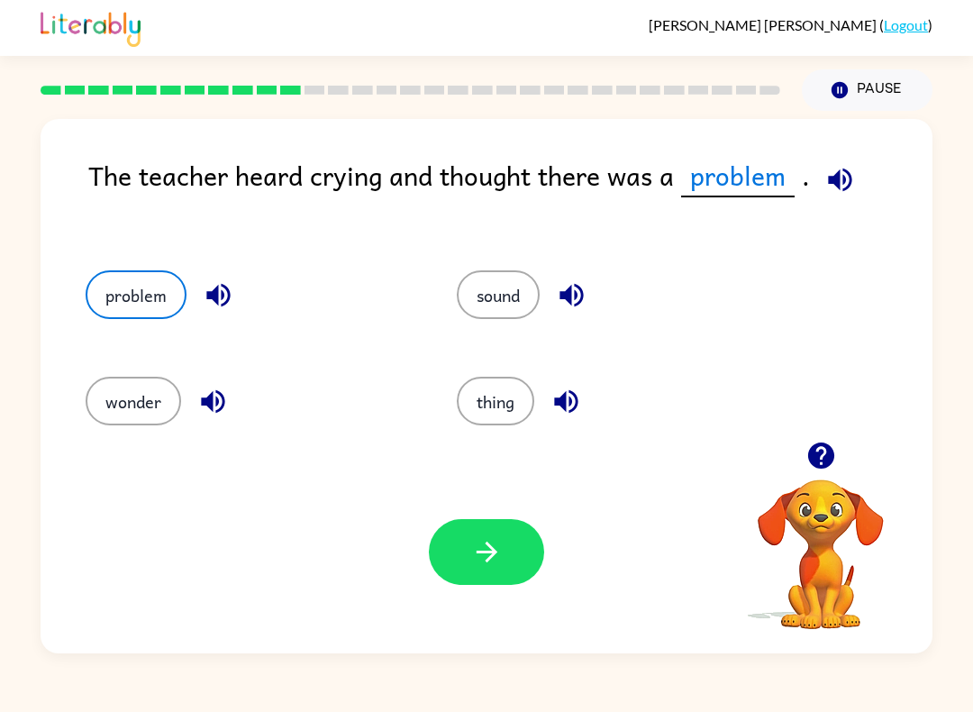
click at [458, 554] on button "button" at bounding box center [486, 552] width 115 height 66
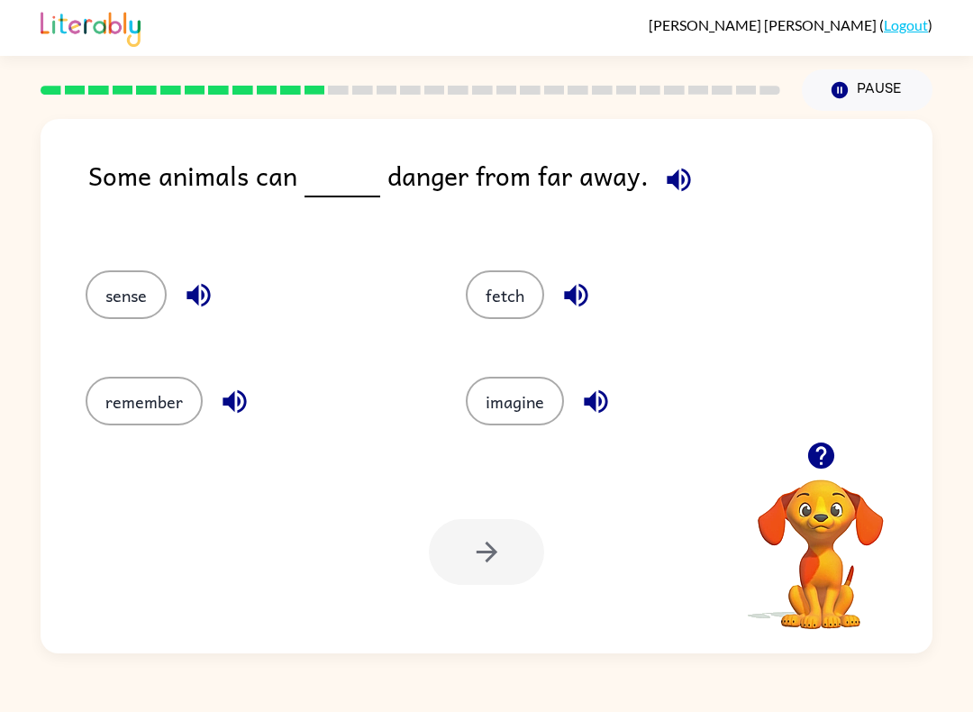
click at [118, 273] on button "sense" at bounding box center [126, 294] width 81 height 49
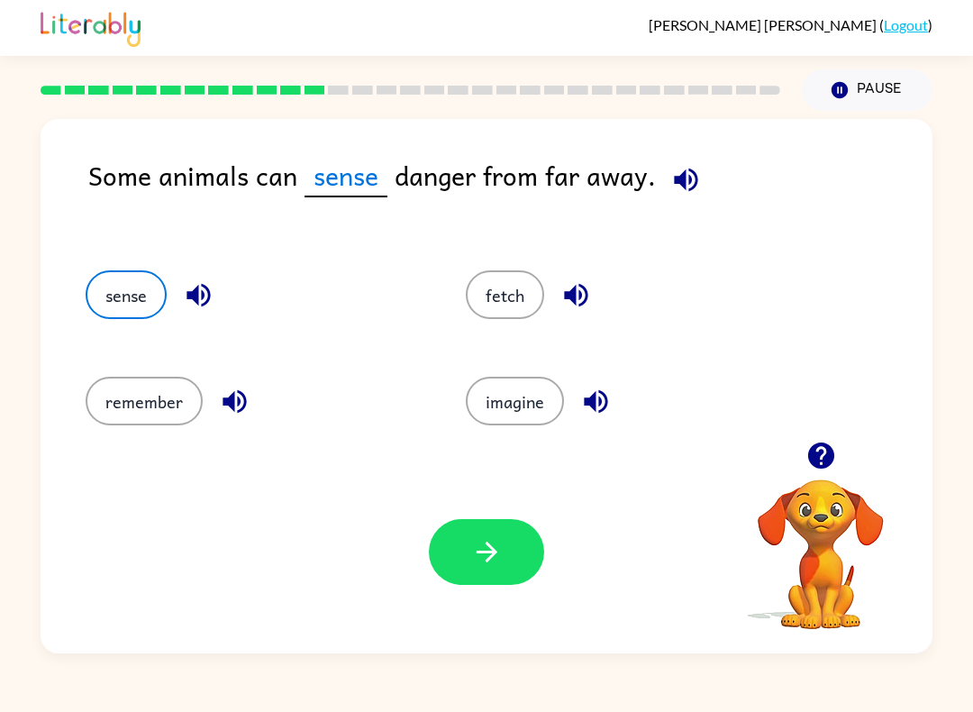
click at [118, 273] on button "sense" at bounding box center [126, 294] width 81 height 49
click at [476, 584] on button "button" at bounding box center [486, 552] width 115 height 66
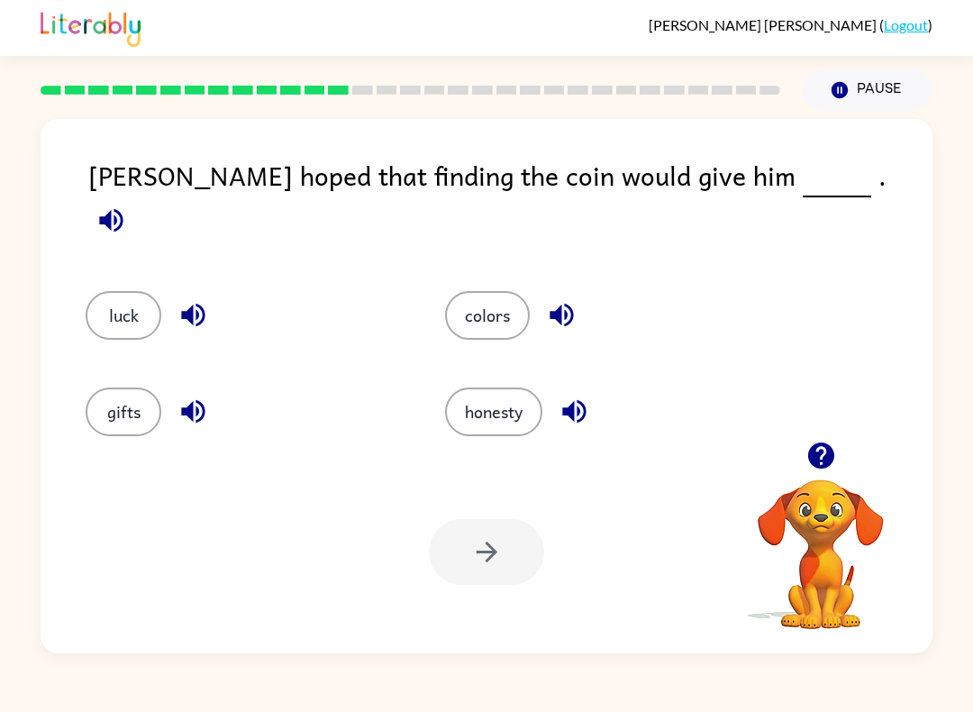
click at [100, 291] on button "luck" at bounding box center [124, 315] width 76 height 49
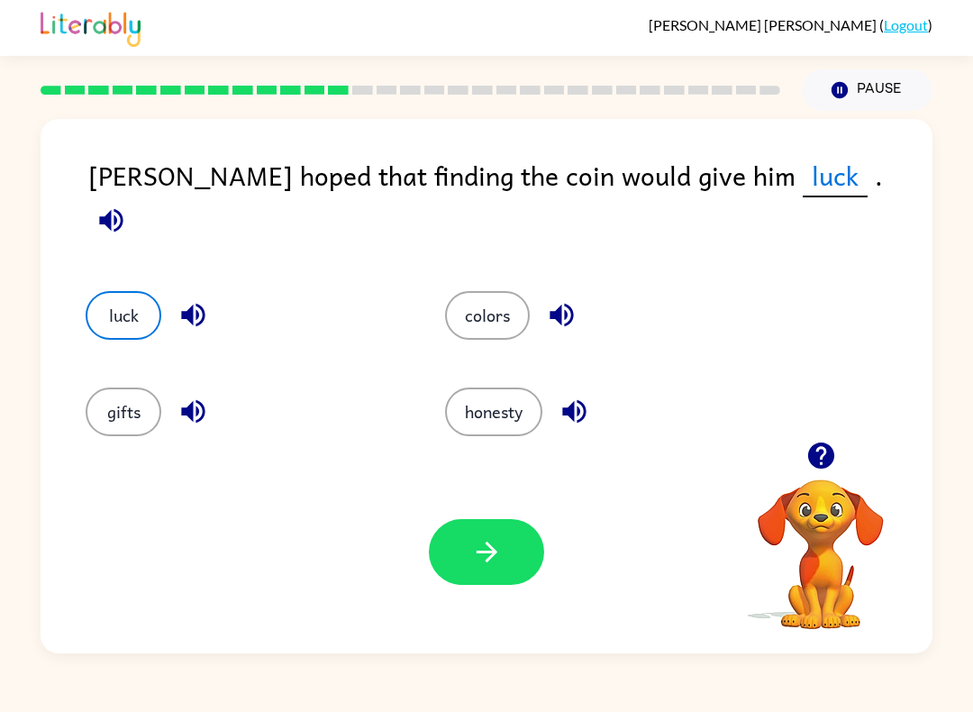
click at [486, 547] on icon "button" at bounding box center [487, 552] width 32 height 32
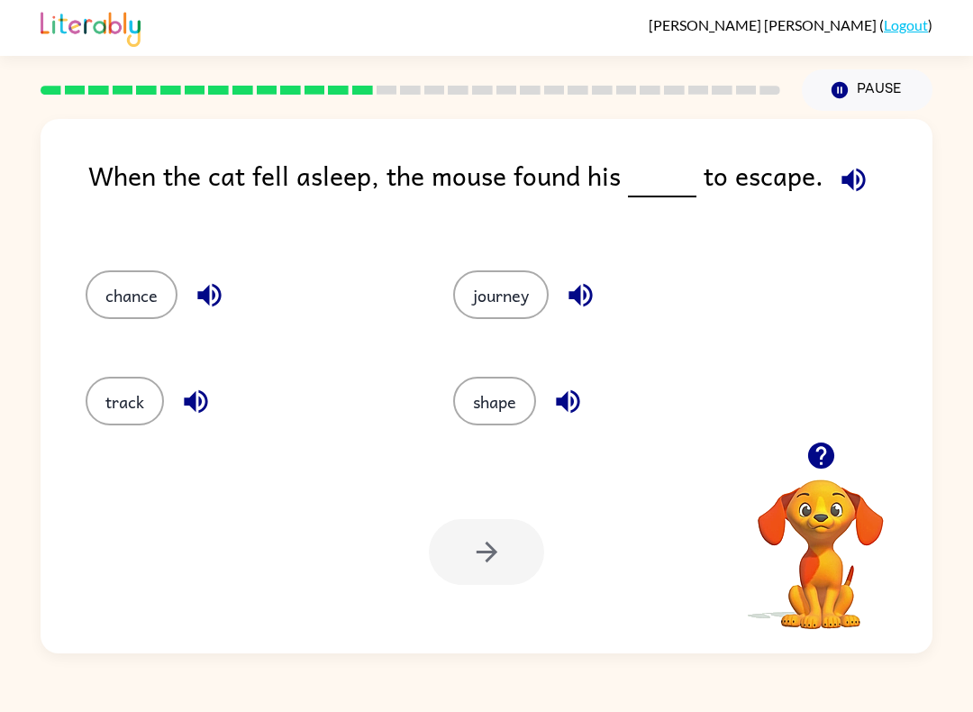
click at [131, 284] on button "chance" at bounding box center [132, 294] width 92 height 49
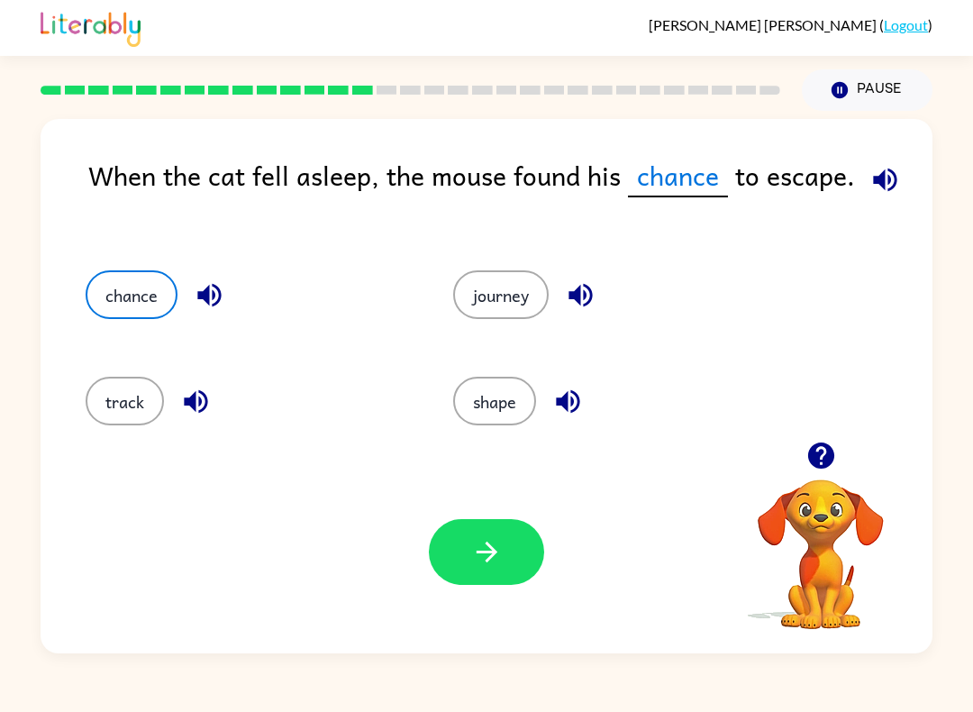
click at [461, 566] on button "button" at bounding box center [486, 552] width 115 height 66
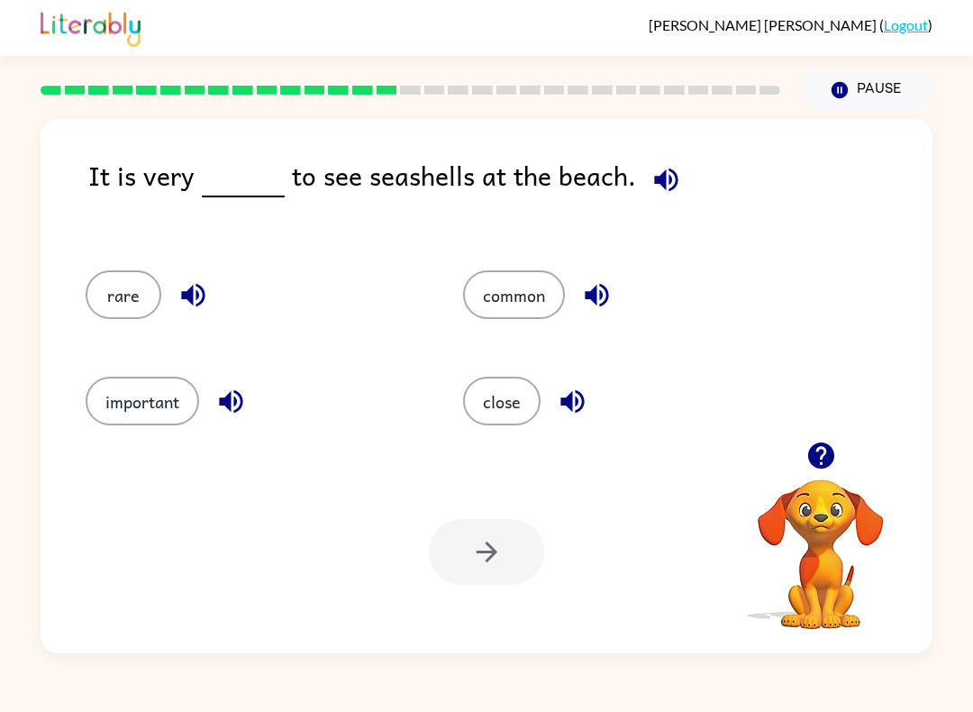
click at [455, 300] on div "common" at bounding box center [617, 289] width 377 height 106
click at [501, 284] on button "common" at bounding box center [514, 294] width 102 height 49
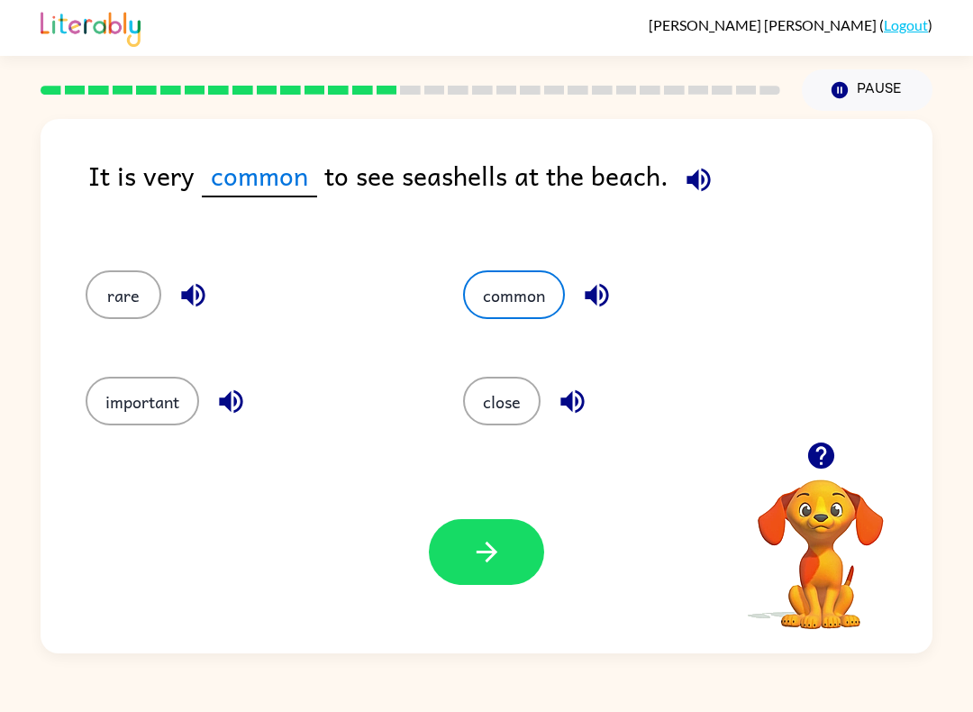
click at [487, 545] on icon "button" at bounding box center [486, 551] width 21 height 21
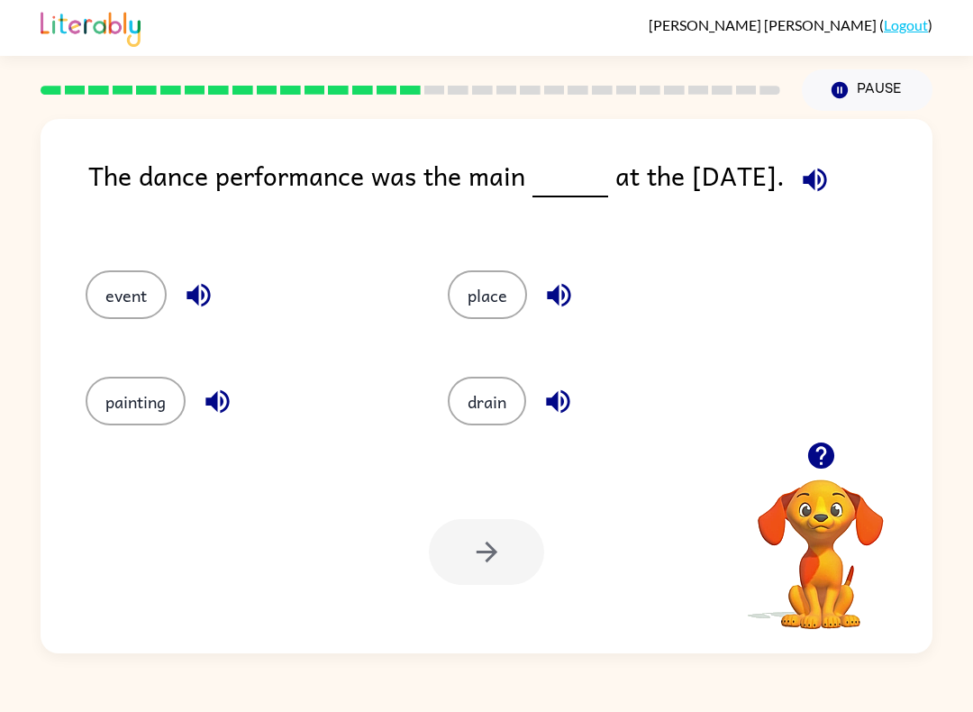
click at [120, 286] on button "event" at bounding box center [126, 294] width 81 height 49
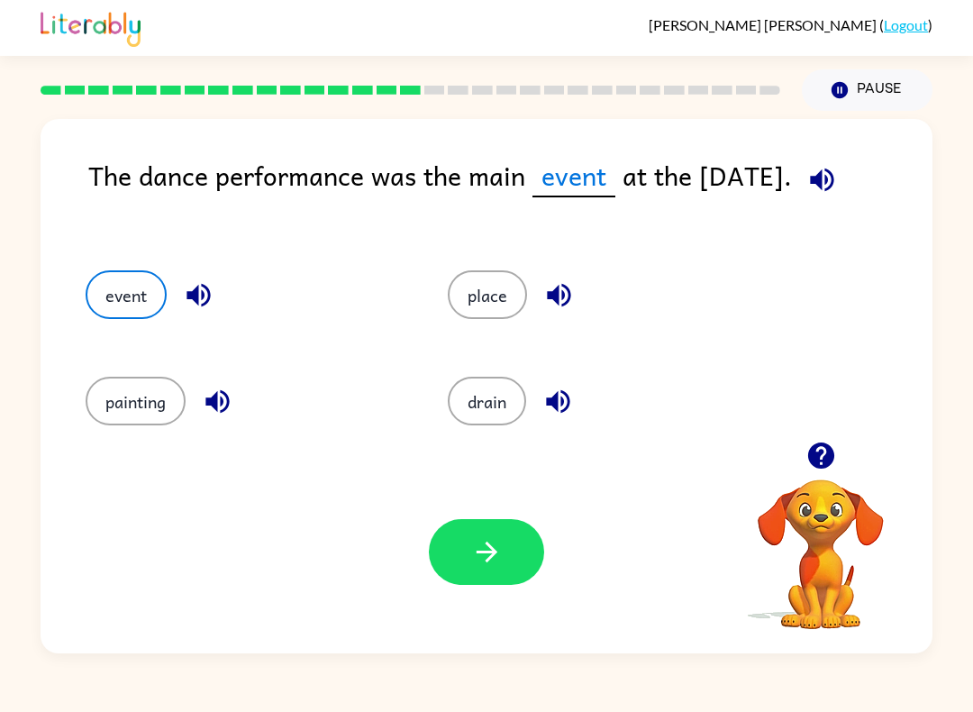
click at [458, 533] on button "button" at bounding box center [486, 552] width 115 height 66
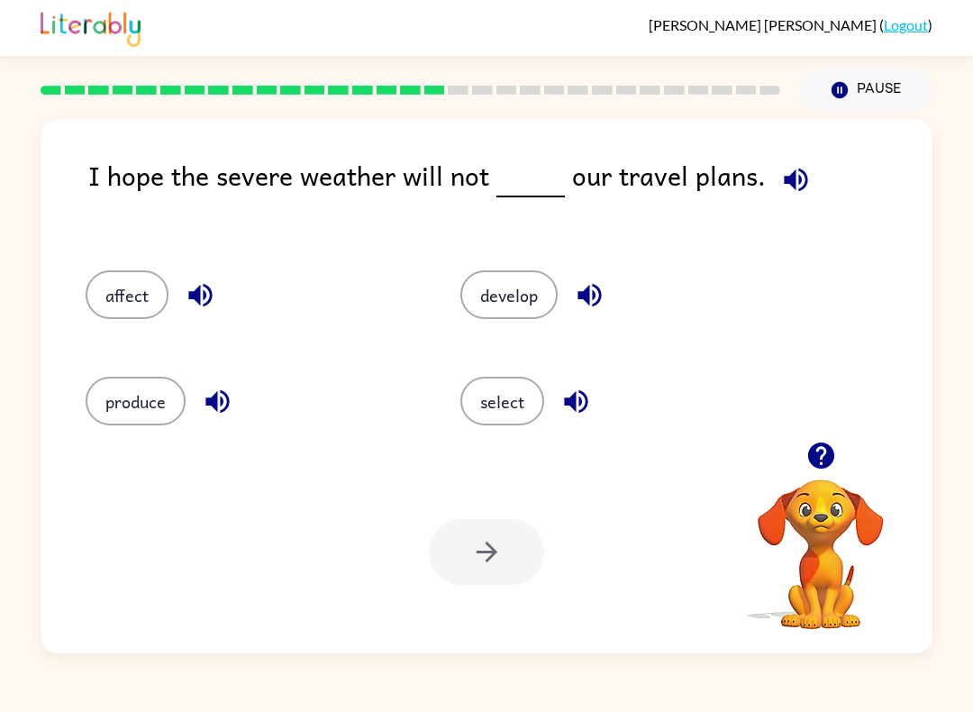
click at [117, 272] on button "affect" at bounding box center [127, 294] width 83 height 49
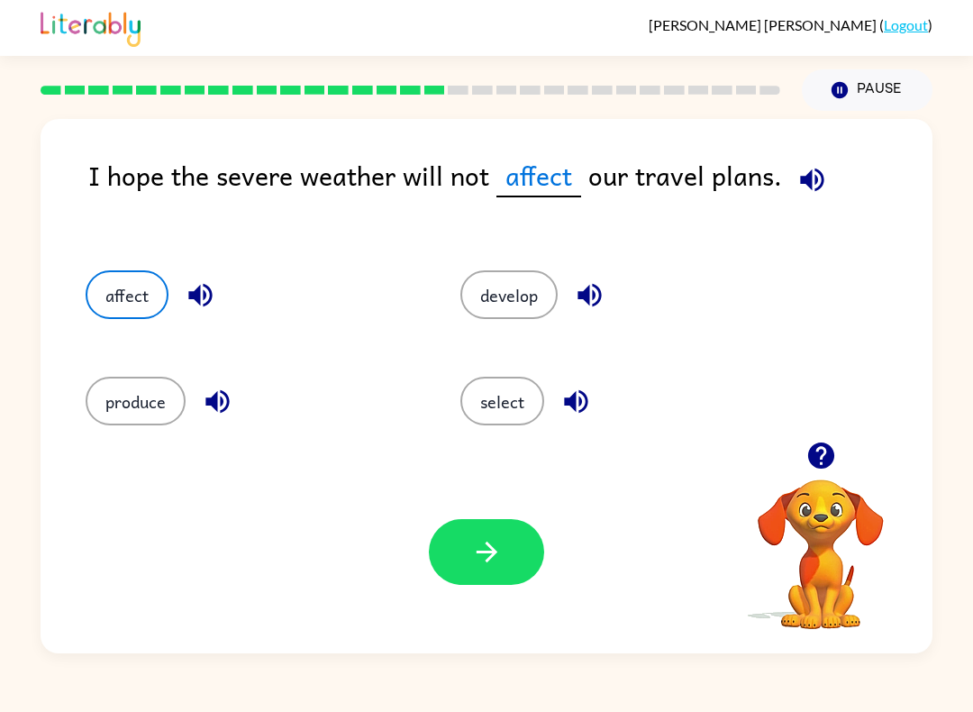
click at [465, 553] on button "button" at bounding box center [486, 552] width 115 height 66
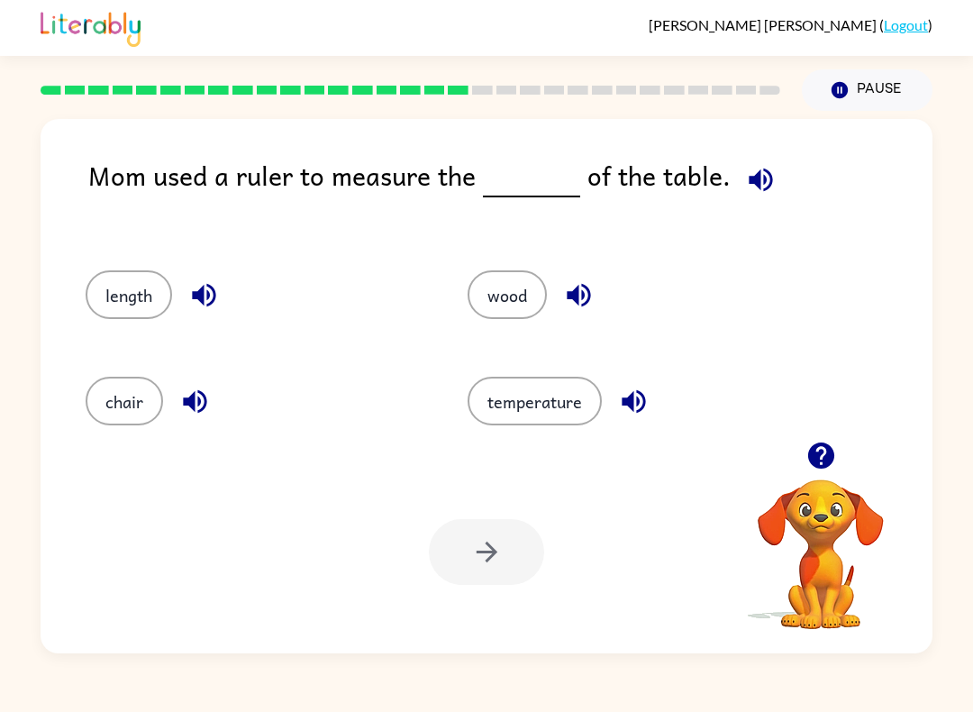
click at [102, 282] on button "length" at bounding box center [129, 294] width 86 height 49
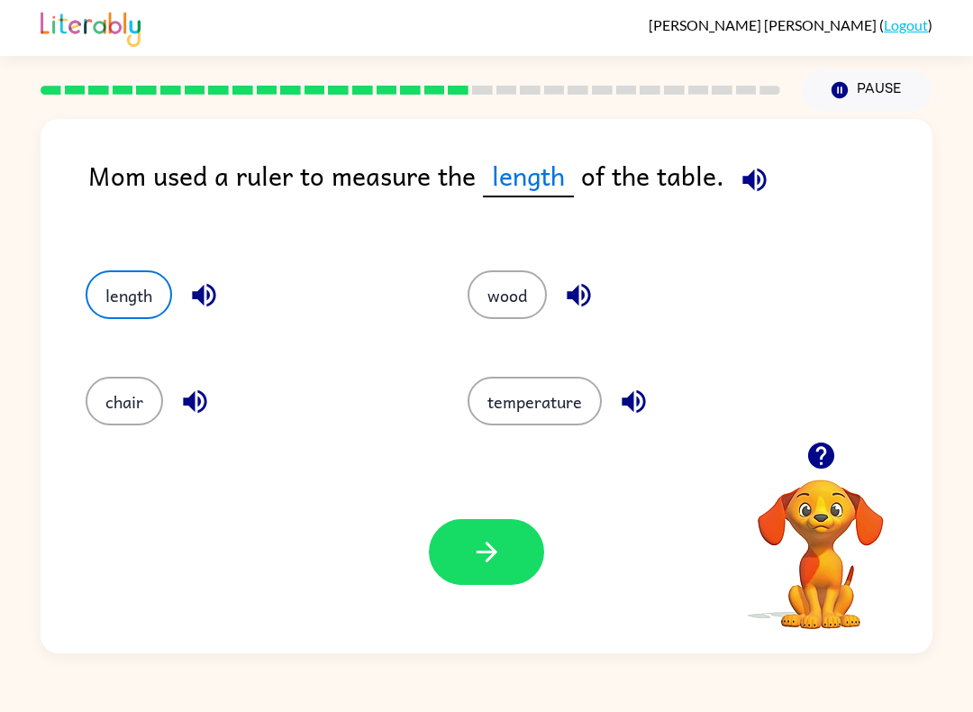
click at [477, 567] on icon "button" at bounding box center [487, 552] width 32 height 32
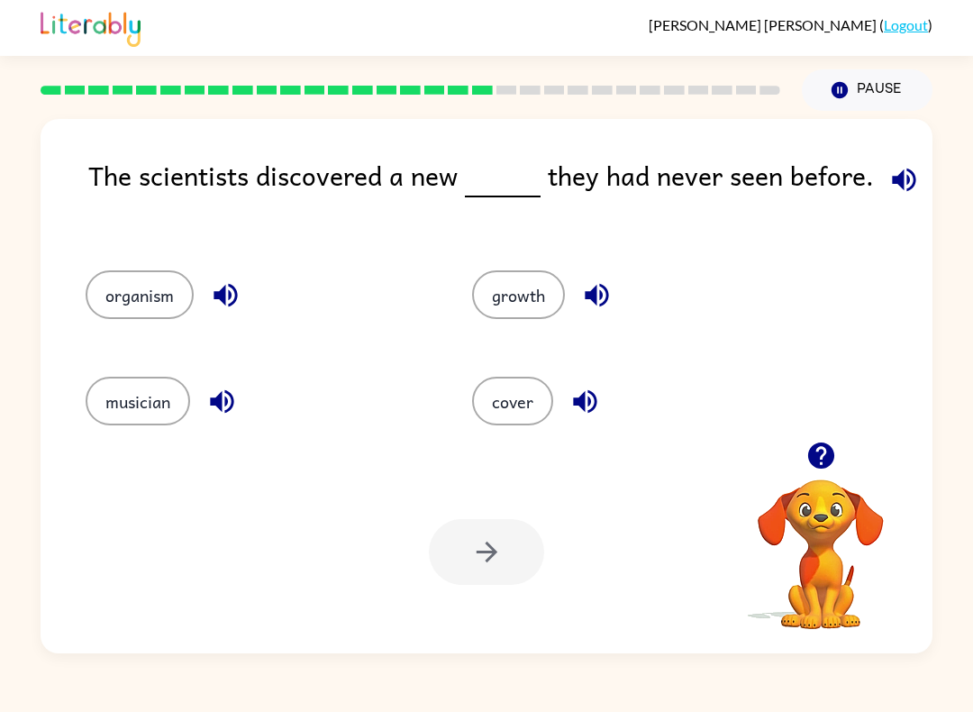
click at [96, 283] on button "organism" at bounding box center [140, 294] width 108 height 49
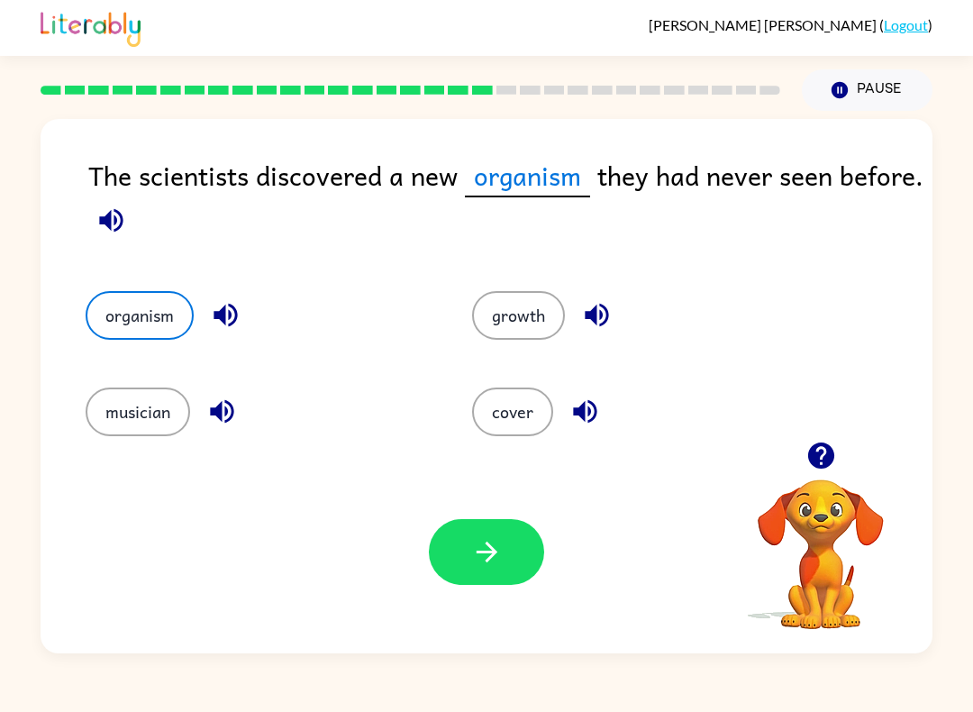
click at [427, 565] on div "Your browser must support playing .mp4 files to use Literably. Please try using…" at bounding box center [487, 551] width 892 height 203
click at [442, 563] on button "button" at bounding box center [486, 552] width 115 height 66
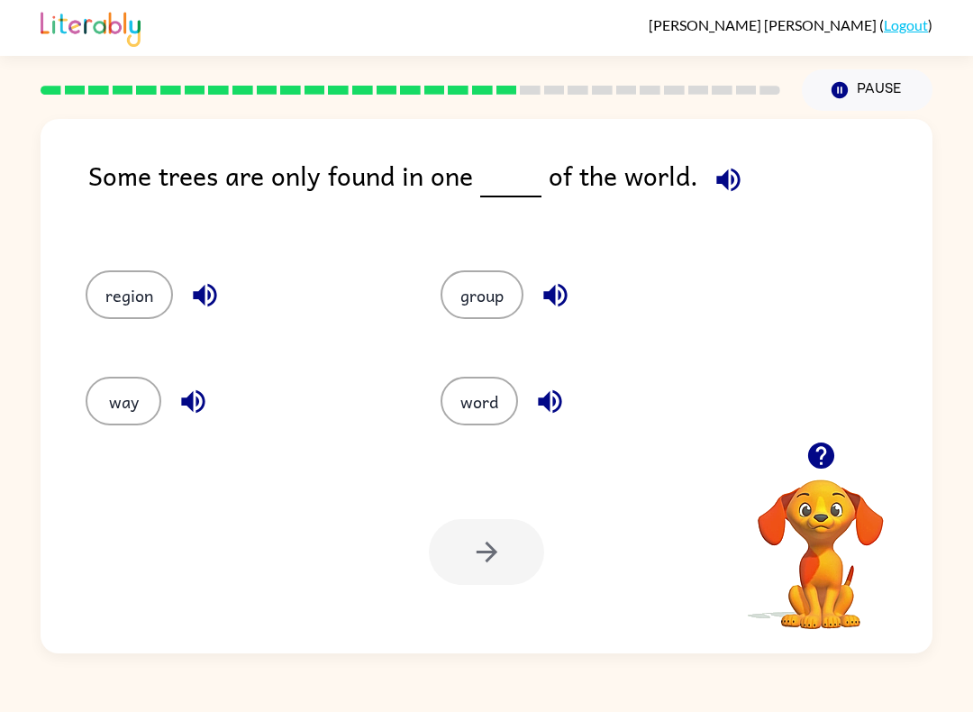
click at [107, 413] on button "way" at bounding box center [124, 401] width 76 height 49
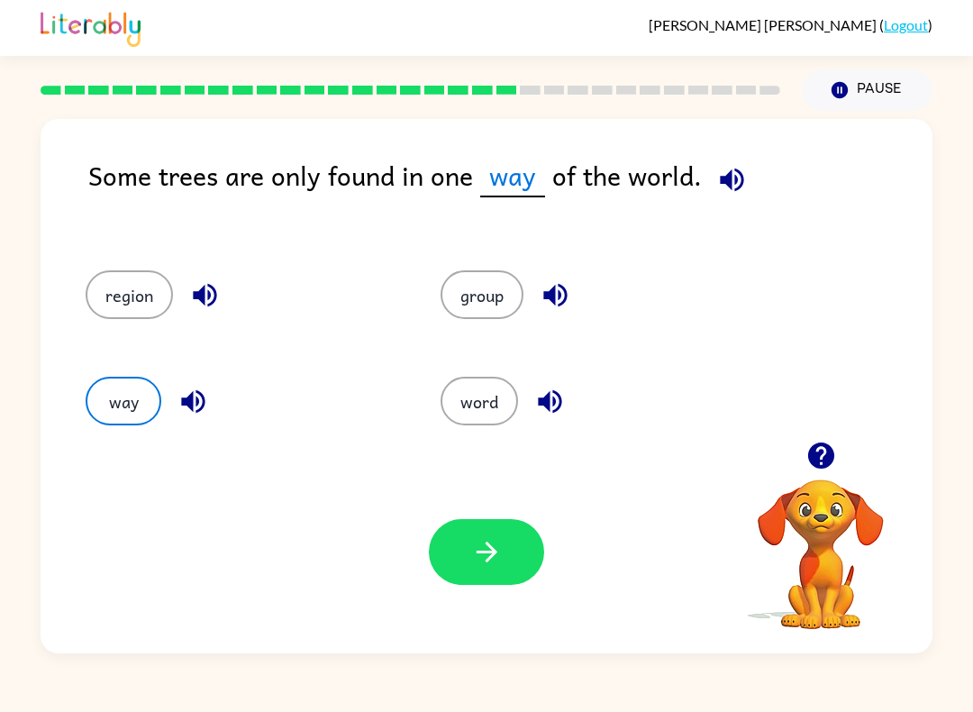
click at [504, 554] on button "button" at bounding box center [486, 552] width 115 height 66
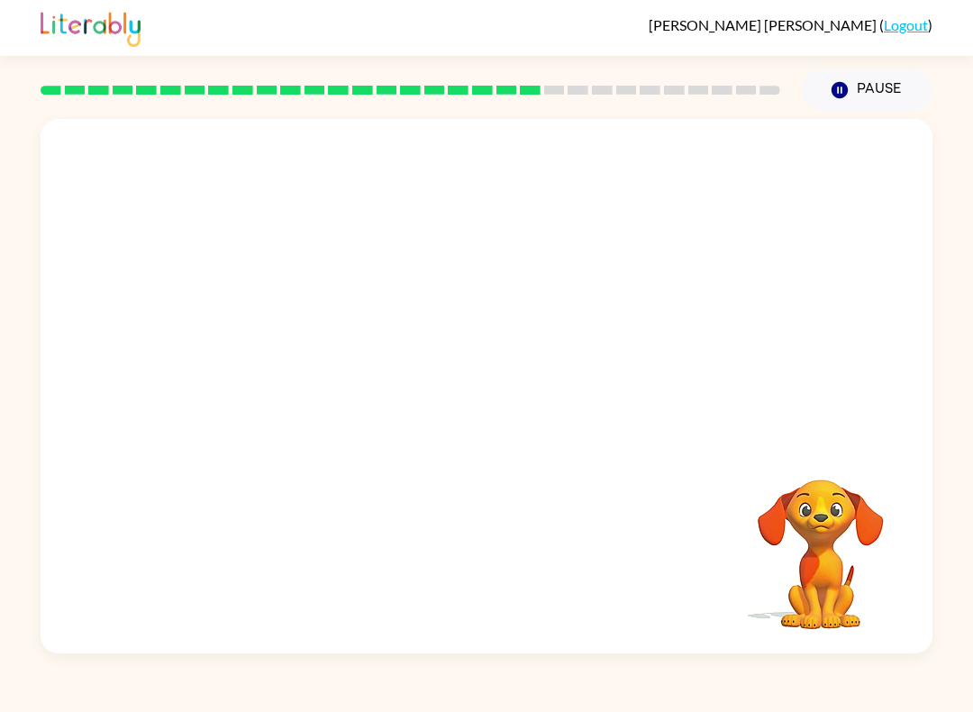
click at [875, 83] on button "Pause Pause" at bounding box center [867, 89] width 131 height 41
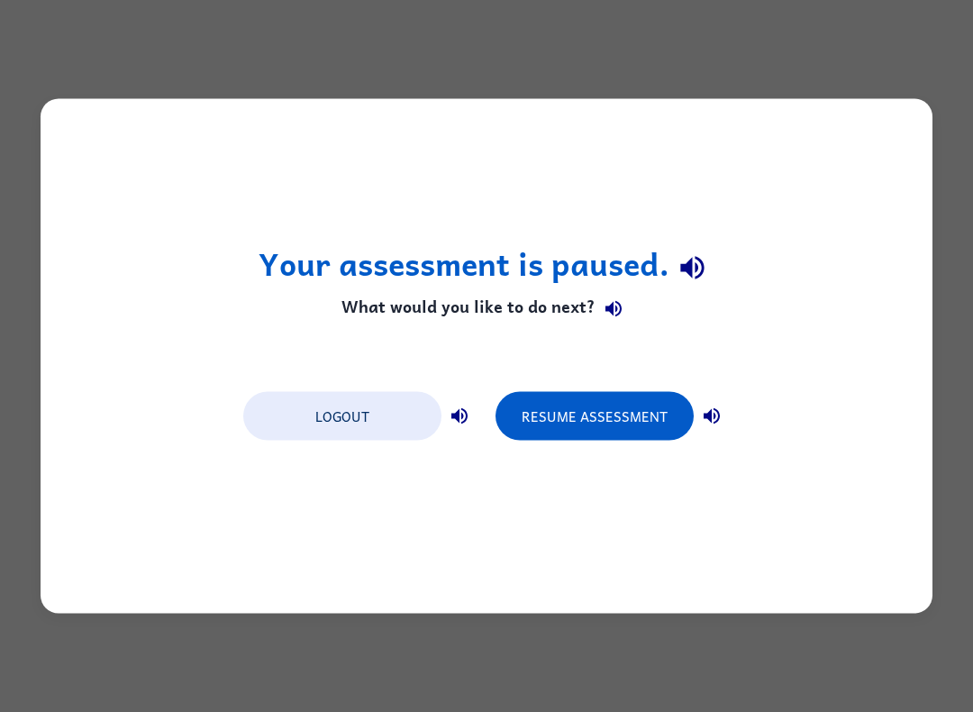
click at [631, 422] on button "Resume Assessment" at bounding box center [594, 416] width 198 height 49
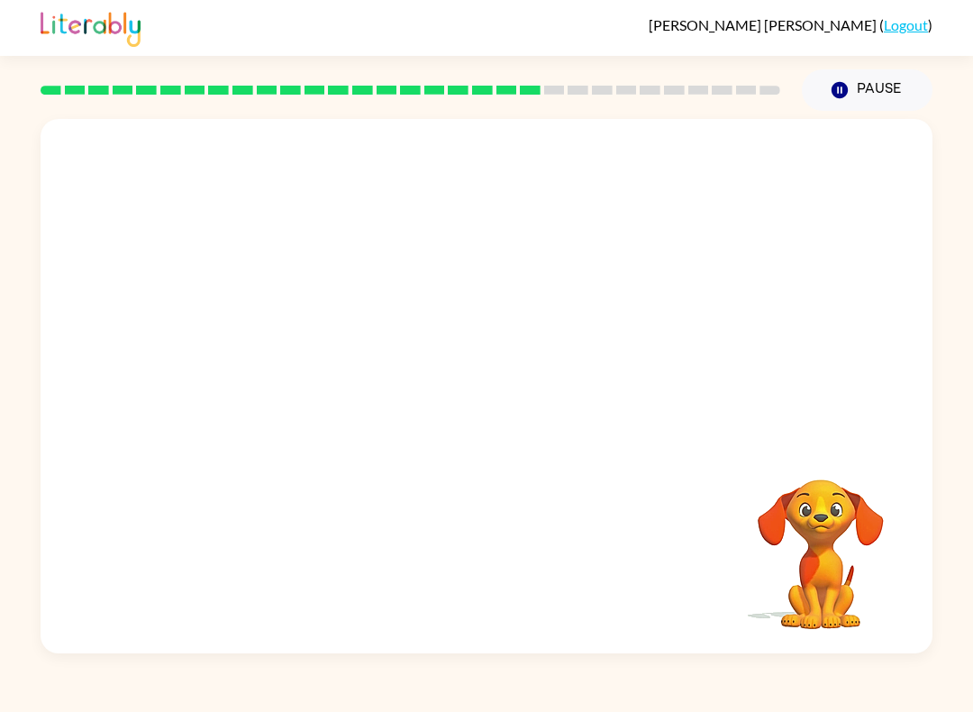
click at [73, 424] on div at bounding box center [487, 280] width 892 height 322
click at [213, 291] on div at bounding box center [487, 280] width 892 height 322
click at [337, 213] on div at bounding box center [487, 280] width 892 height 322
click at [508, 306] on div at bounding box center [487, 280] width 892 height 322
click at [541, 503] on div "Your browser must support playing .mp4 files to use Literably. Please try using…" at bounding box center [487, 386] width 892 height 534
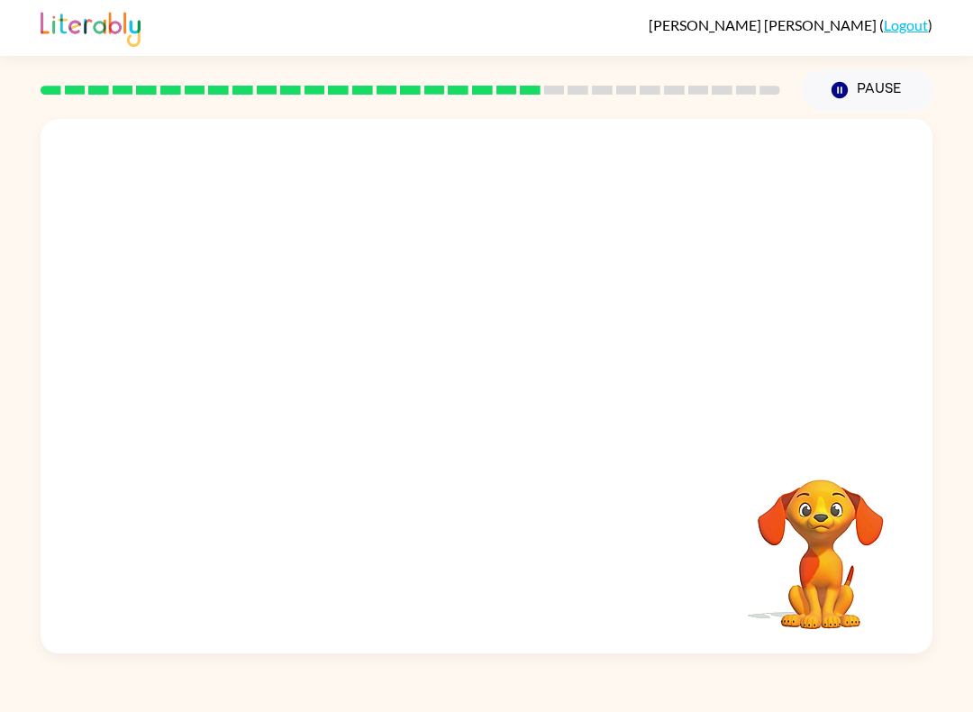
click at [196, 558] on div "Your browser must support playing .mp4 files to use Literably. Please try using…" at bounding box center [487, 386] width 892 height 534
click at [467, 373] on div at bounding box center [486, 395] width 115 height 66
click at [476, 404] on icon "button" at bounding box center [487, 395] width 32 height 32
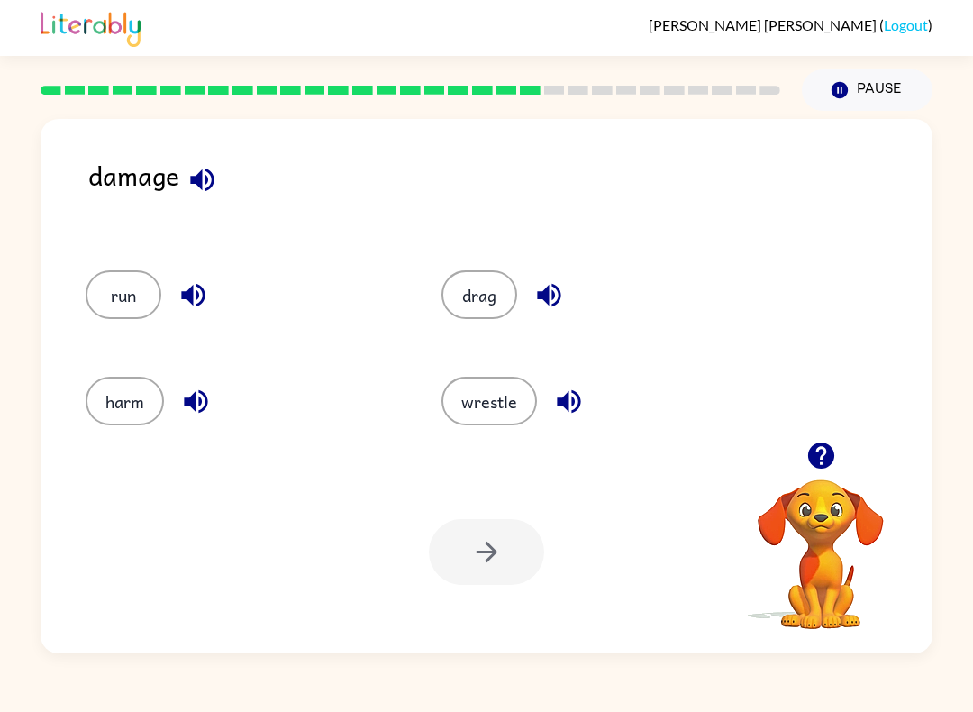
click at [136, 423] on button "harm" at bounding box center [125, 401] width 78 height 49
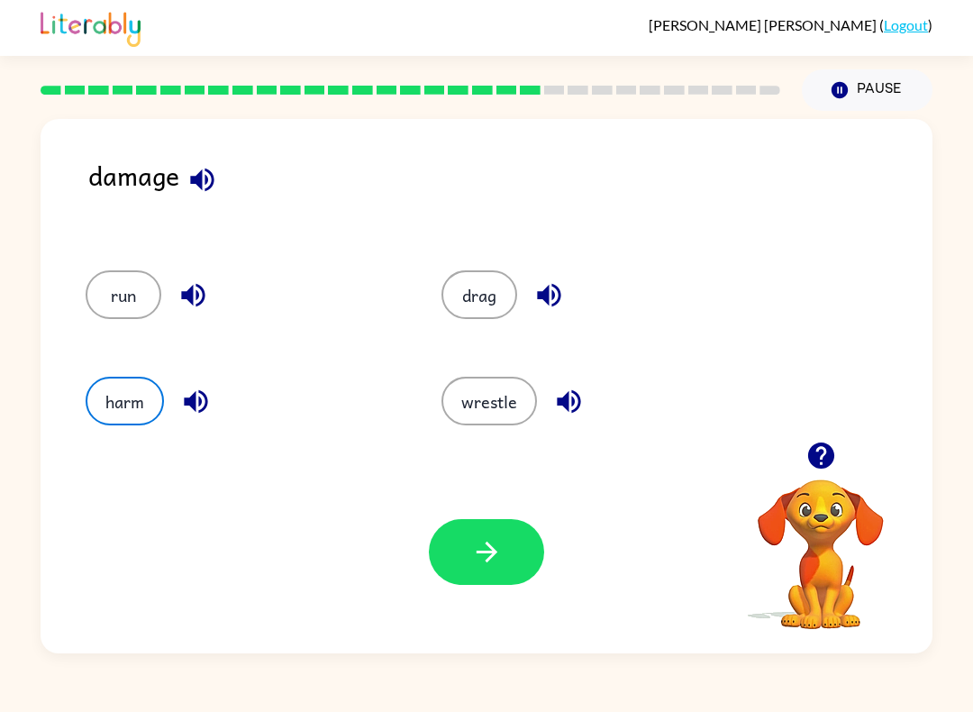
click at [560, 551] on div "Your browser must support playing .mp4 files to use Literably. Please try using…" at bounding box center [487, 551] width 892 height 203
click at [508, 552] on button "button" at bounding box center [486, 552] width 115 height 66
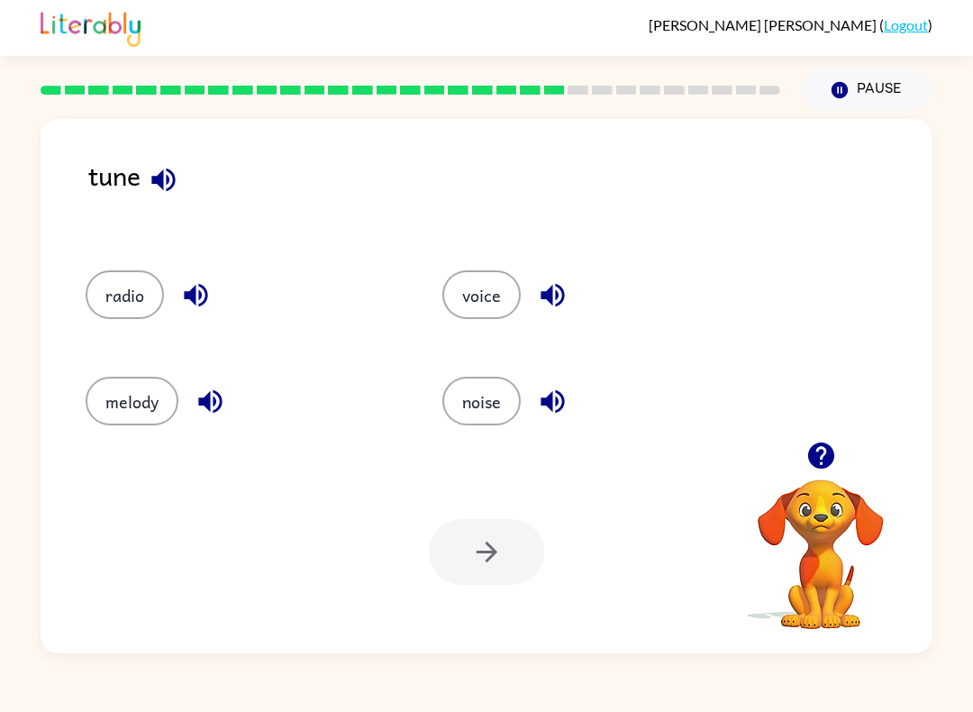
click at [538, 549] on div at bounding box center [486, 552] width 115 height 66
click at [521, 569] on div at bounding box center [486, 552] width 115 height 66
click at [470, 283] on button "voice" at bounding box center [481, 294] width 78 height 49
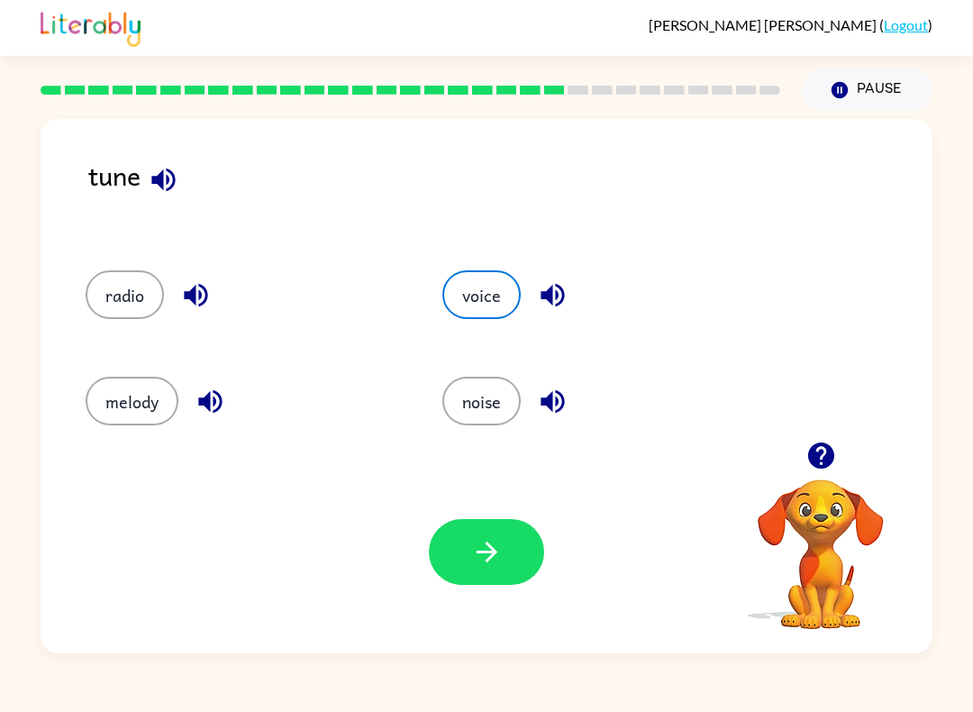
click at [529, 552] on button "button" at bounding box center [486, 552] width 115 height 66
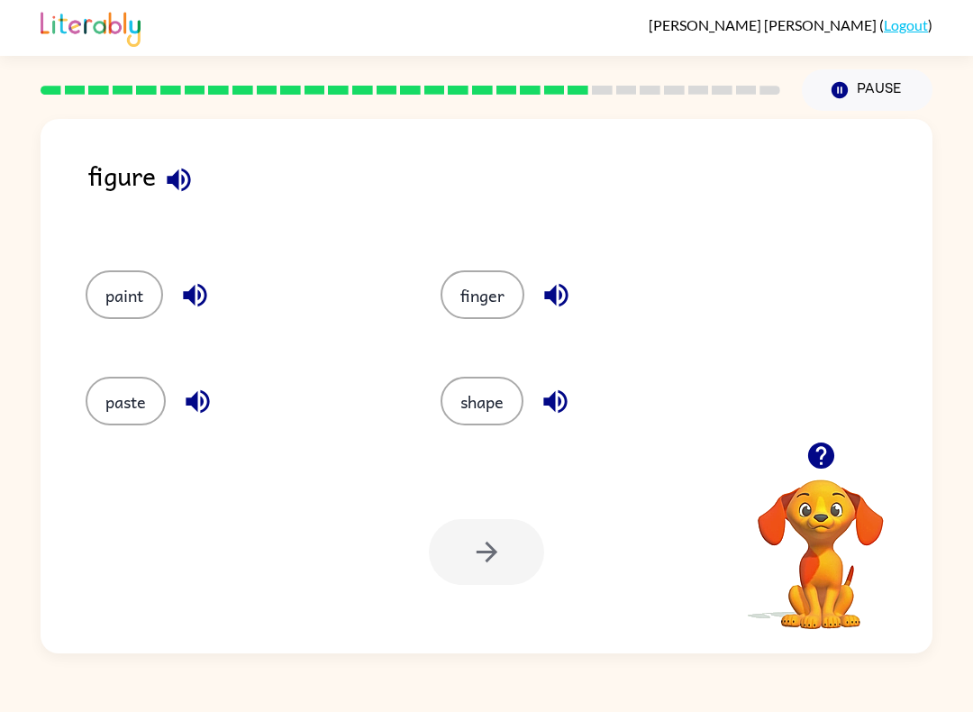
click at [521, 299] on button "finger" at bounding box center [482, 294] width 84 height 49
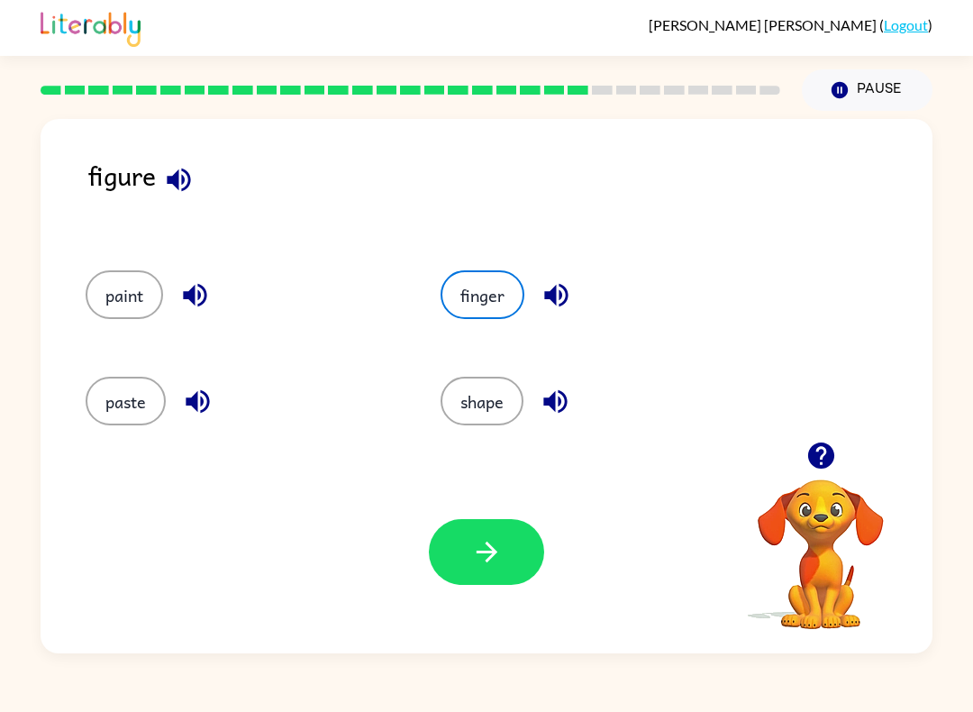
click at [518, 554] on button "button" at bounding box center [486, 552] width 115 height 66
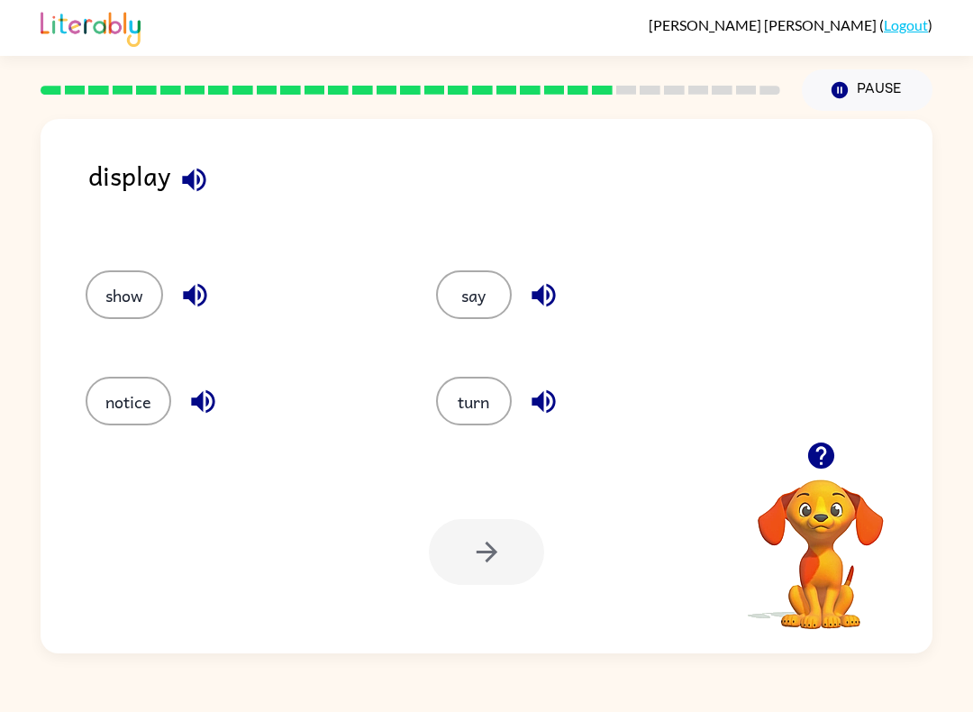
click at [477, 565] on div at bounding box center [486, 552] width 115 height 66
click at [468, 549] on div at bounding box center [486, 552] width 115 height 66
click at [90, 283] on button "show" at bounding box center [124, 294] width 77 height 49
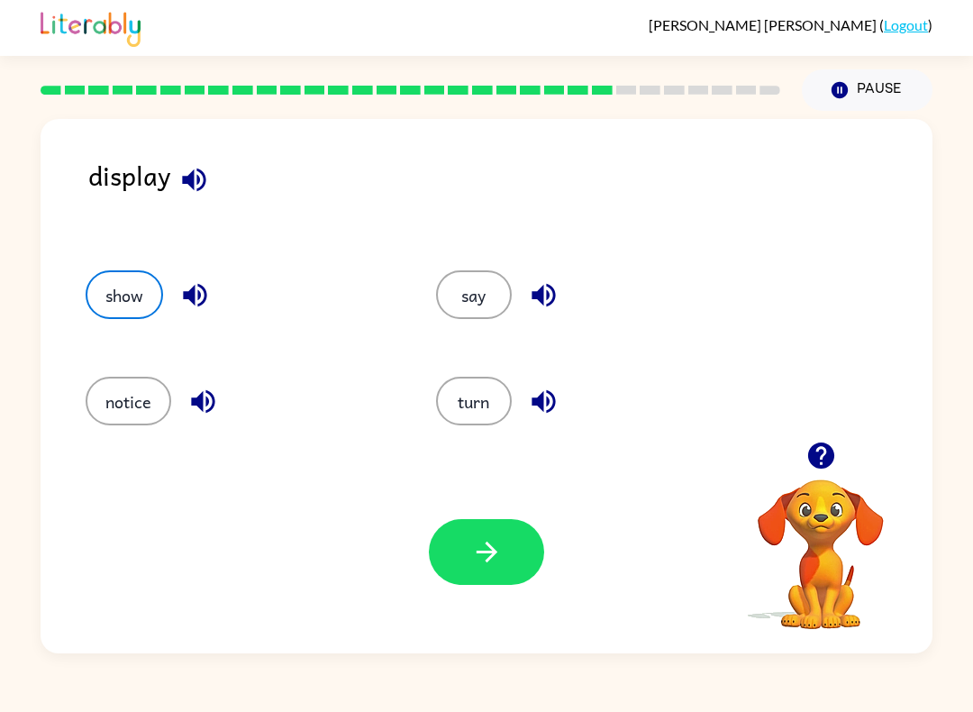
click at [486, 570] on button "button" at bounding box center [486, 552] width 115 height 66
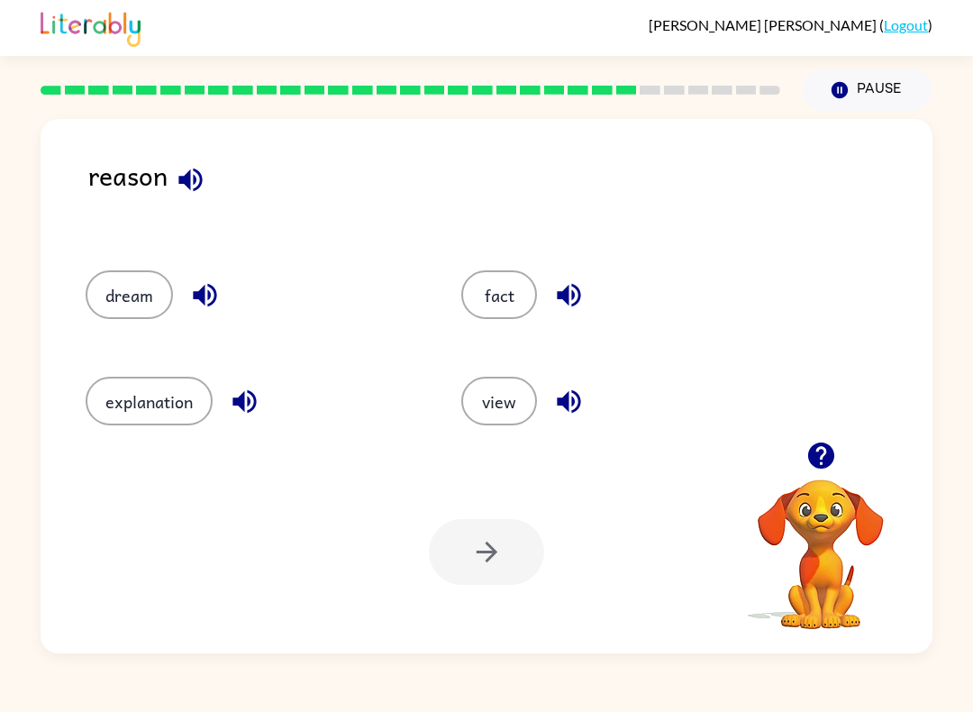
click at [148, 398] on button "explanation" at bounding box center [149, 401] width 127 height 49
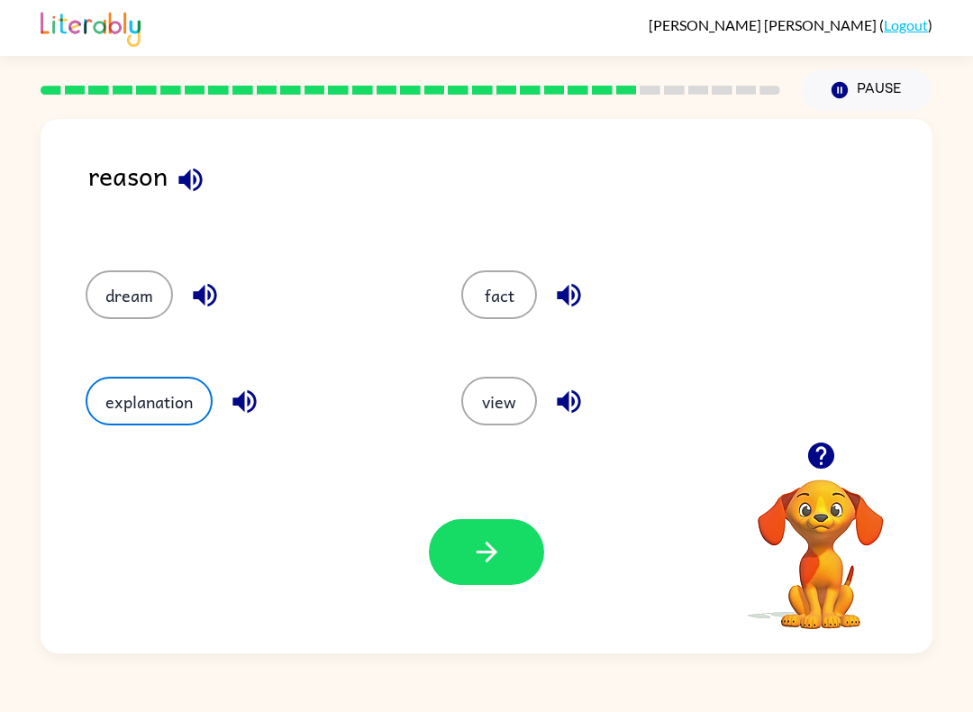
click at [499, 576] on button "button" at bounding box center [486, 552] width 115 height 66
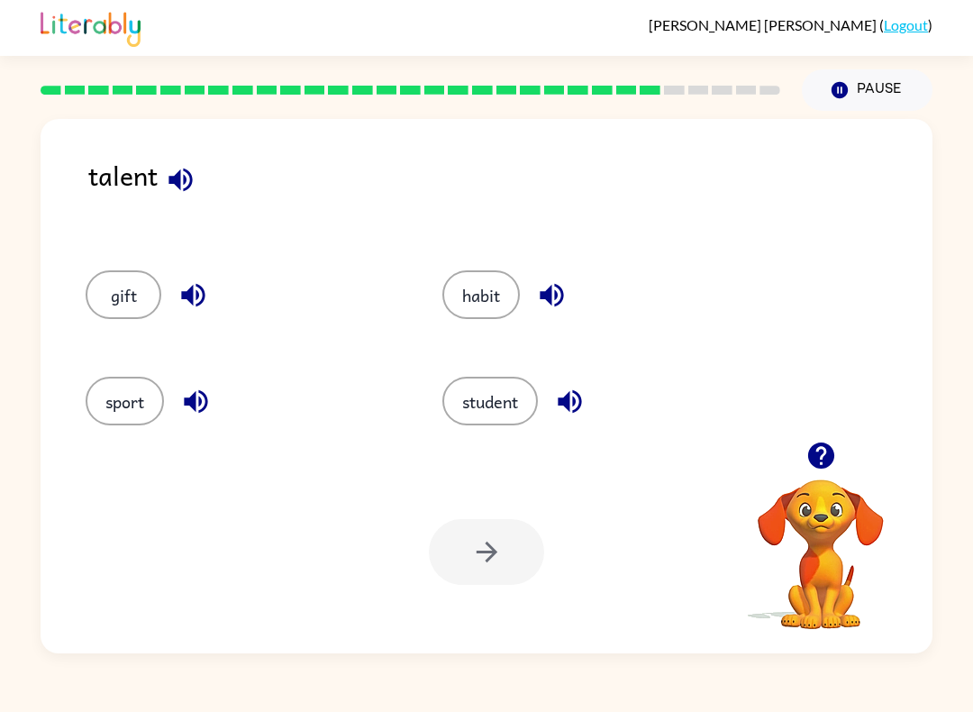
click at [115, 280] on button "gift" at bounding box center [124, 294] width 76 height 49
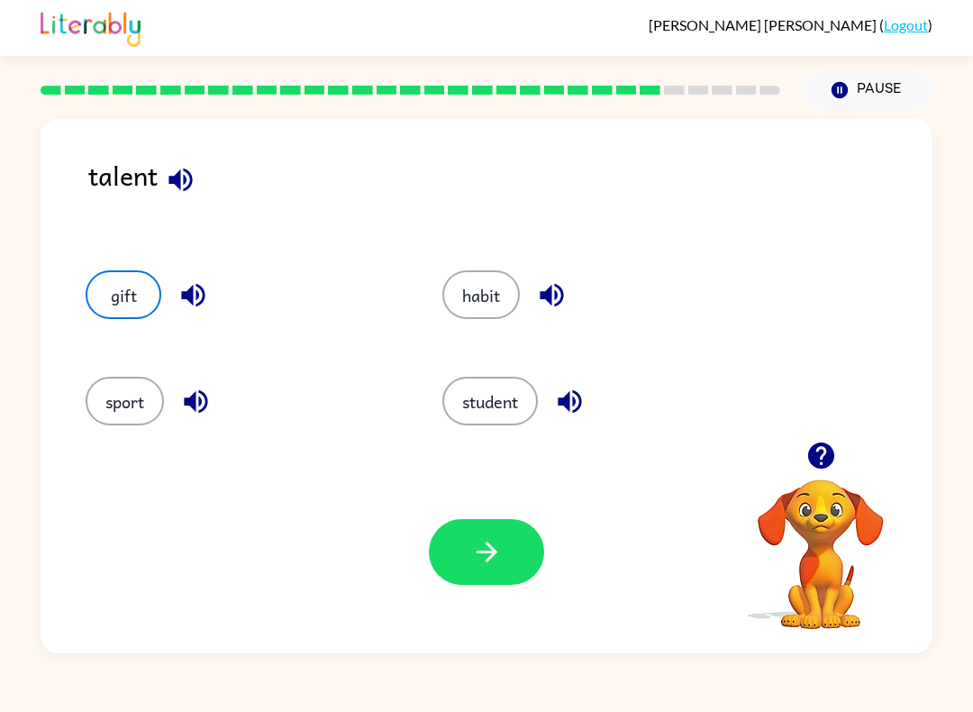
click at [519, 544] on button "button" at bounding box center [486, 552] width 115 height 66
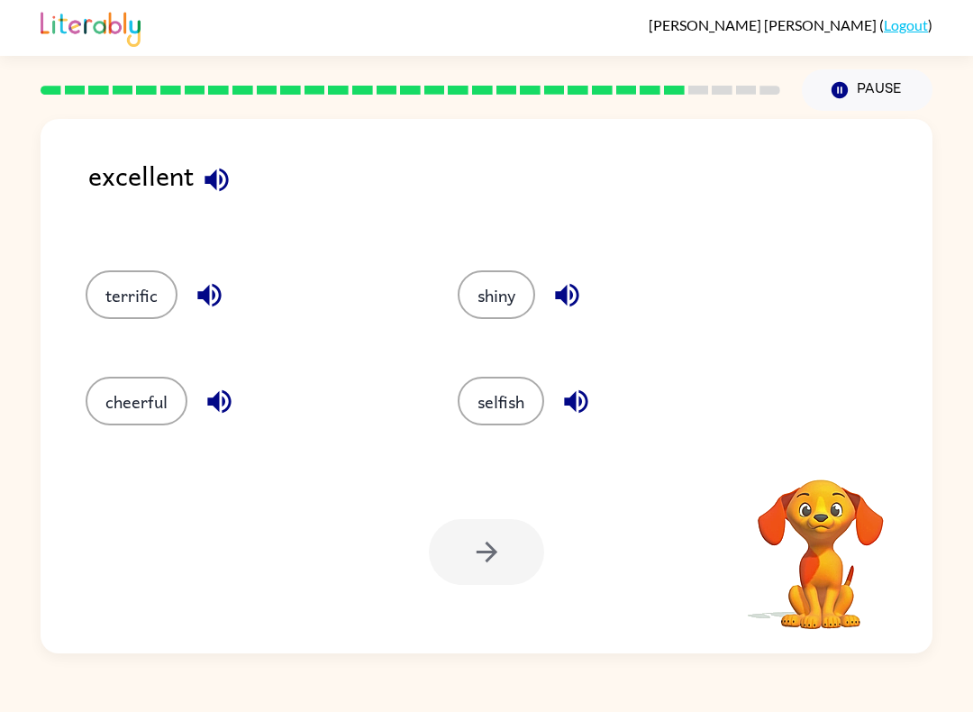
click at [105, 293] on button "terrific" at bounding box center [132, 294] width 92 height 49
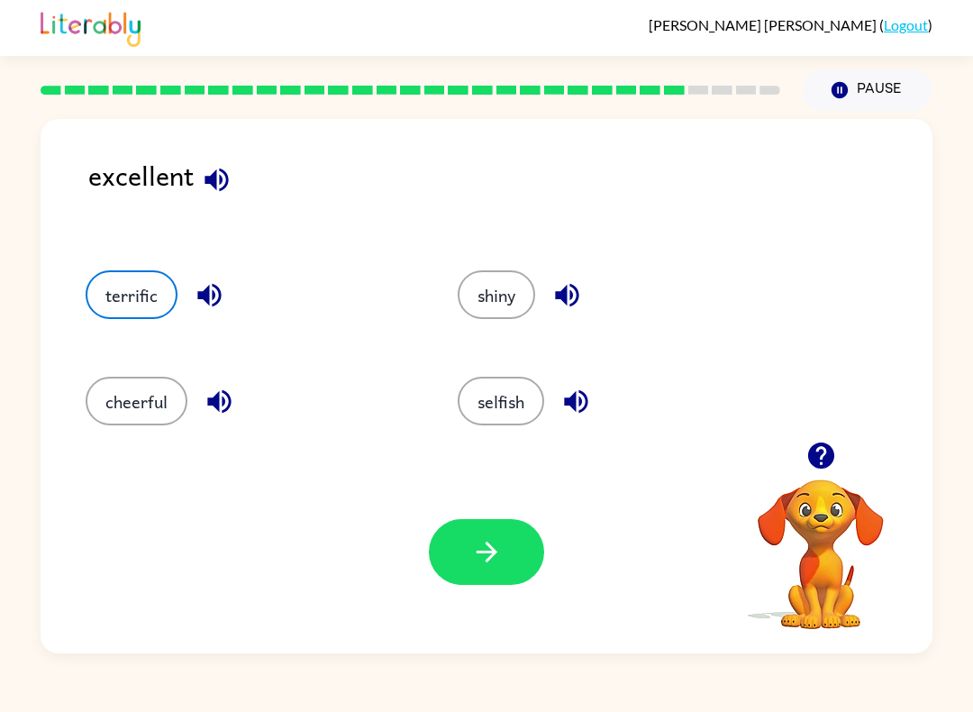
click at [492, 549] on icon "button" at bounding box center [486, 551] width 21 height 21
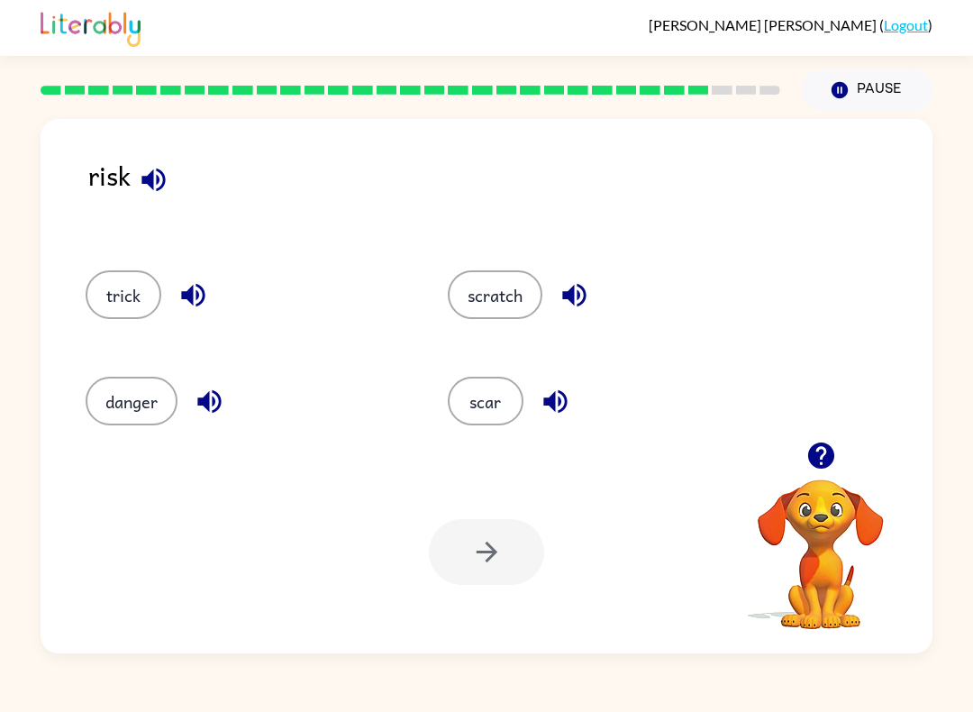
click at [113, 294] on button "trick" at bounding box center [124, 294] width 76 height 49
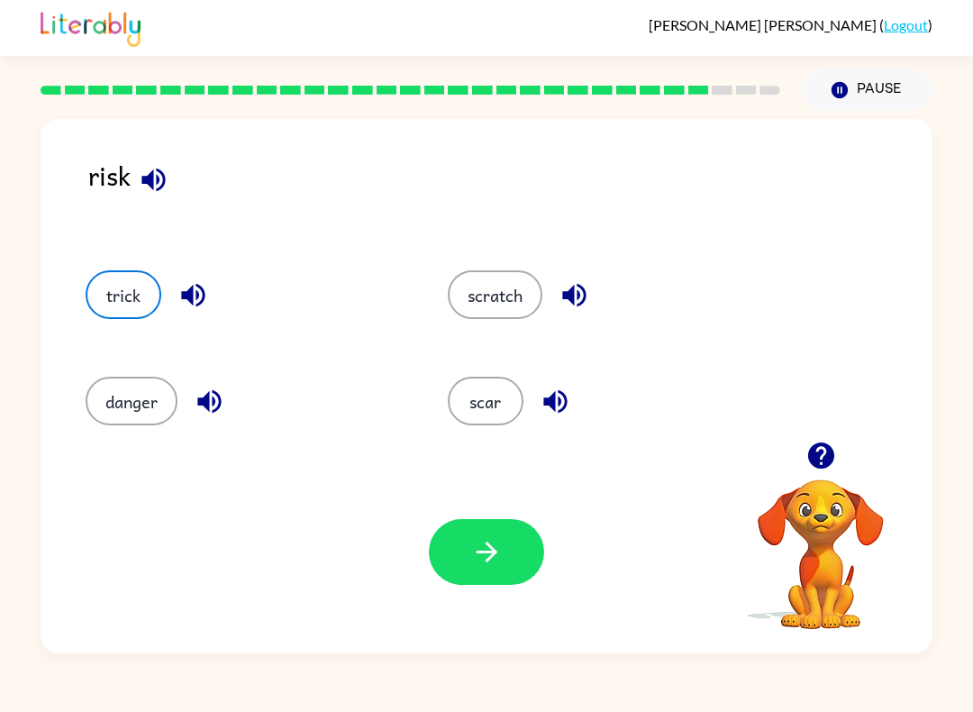
click at [486, 577] on button "button" at bounding box center [486, 552] width 115 height 66
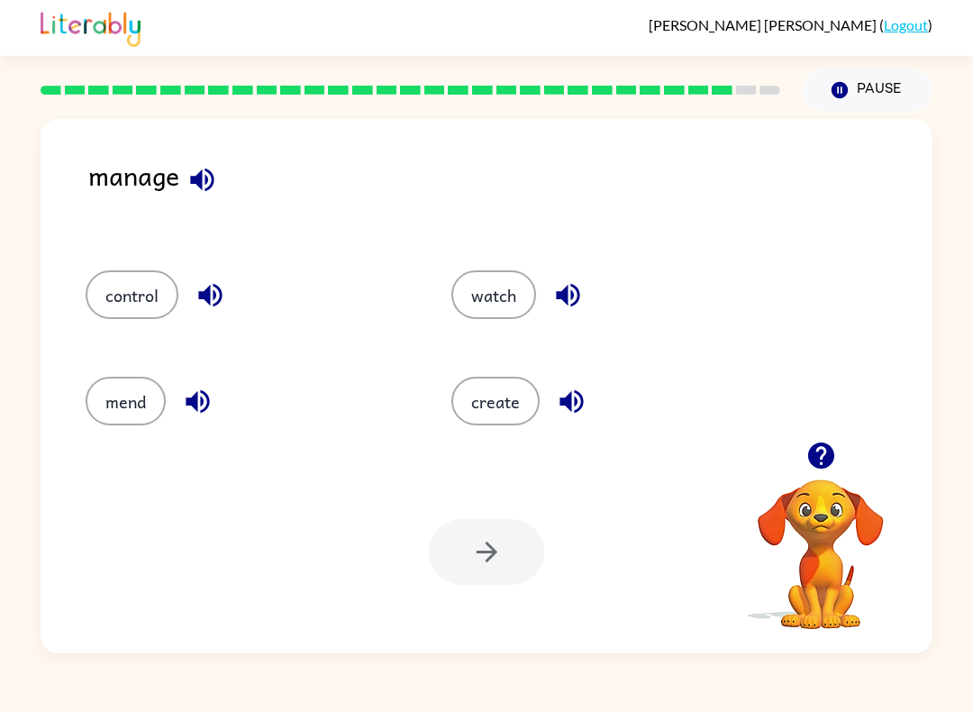
click at [105, 344] on div "mend" at bounding box center [234, 395] width 366 height 106
click at [105, 288] on button "control" at bounding box center [132, 294] width 93 height 49
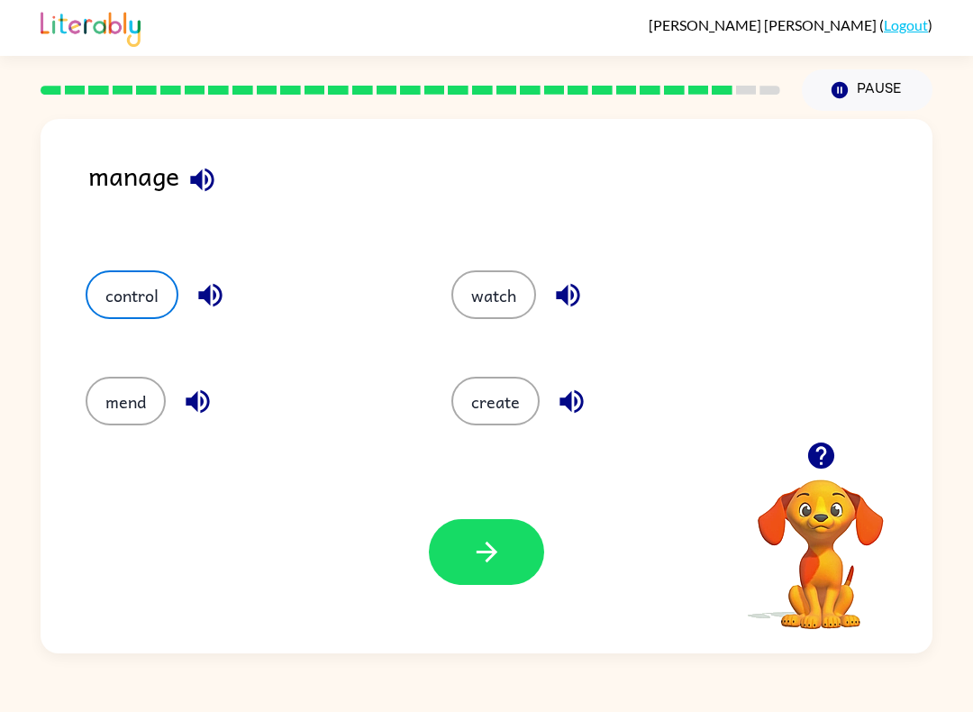
click at [517, 550] on button "button" at bounding box center [486, 552] width 115 height 66
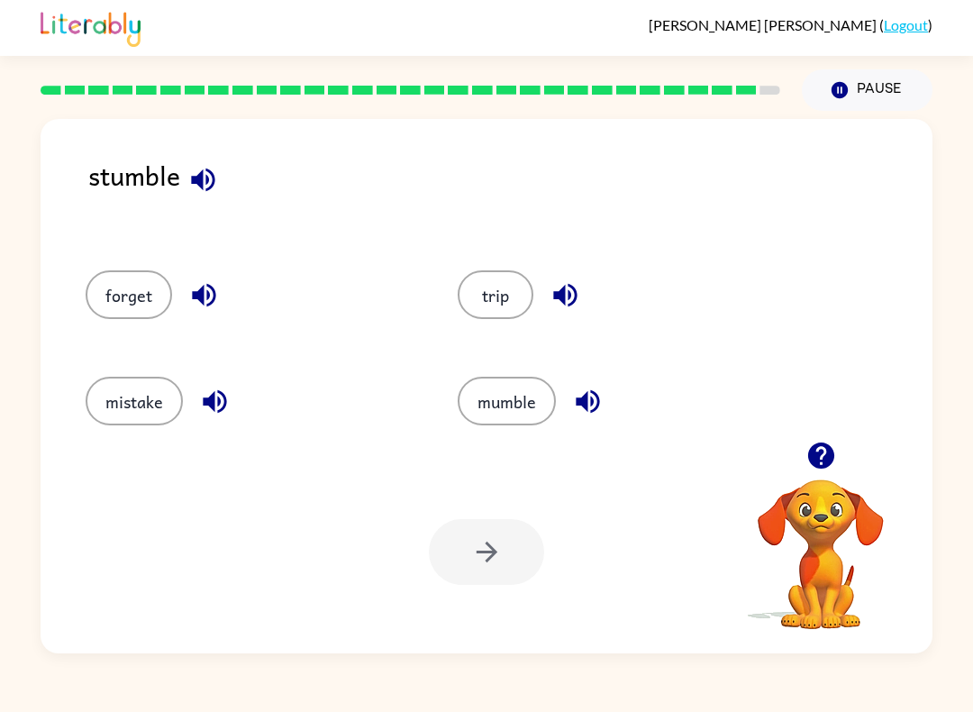
click at [480, 305] on button "trip" at bounding box center [496, 294] width 76 height 49
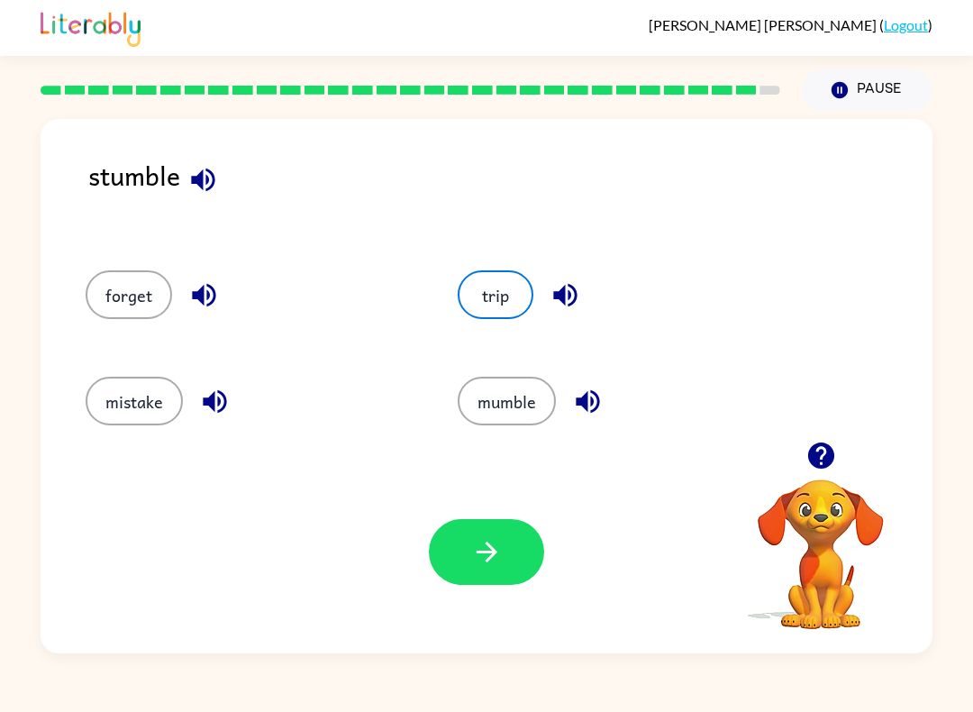
click at [496, 570] on button "button" at bounding box center [486, 552] width 115 height 66
